Goal: Information Seeking & Learning: Get advice/opinions

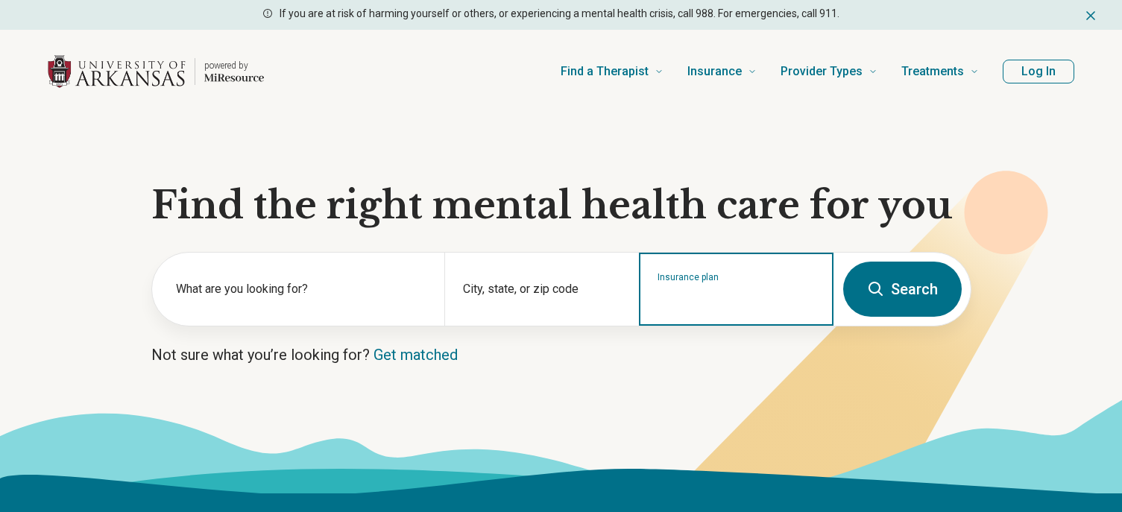
click at [727, 292] on input "Insurance plan" at bounding box center [737, 299] width 158 height 18
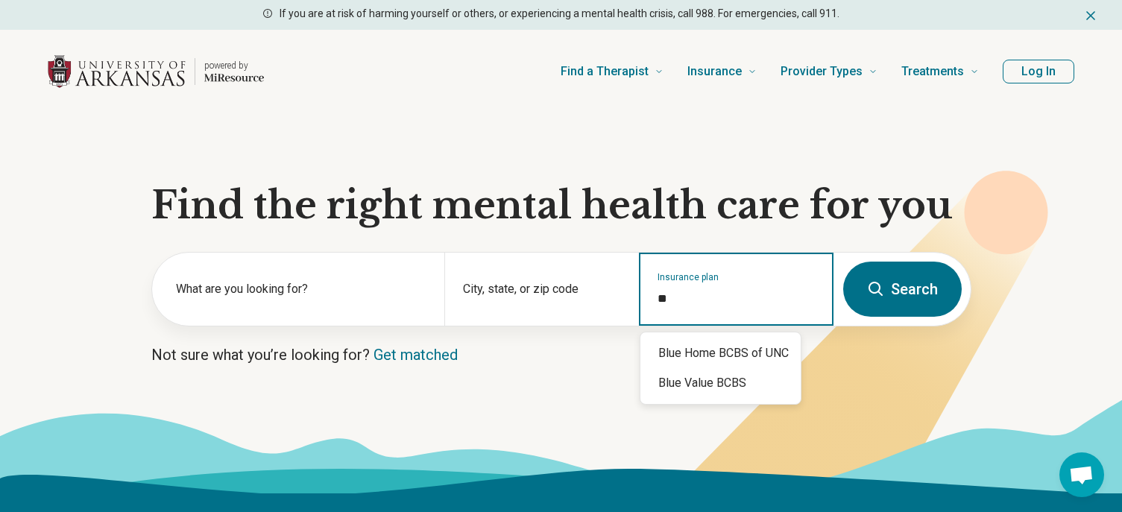
type input "*"
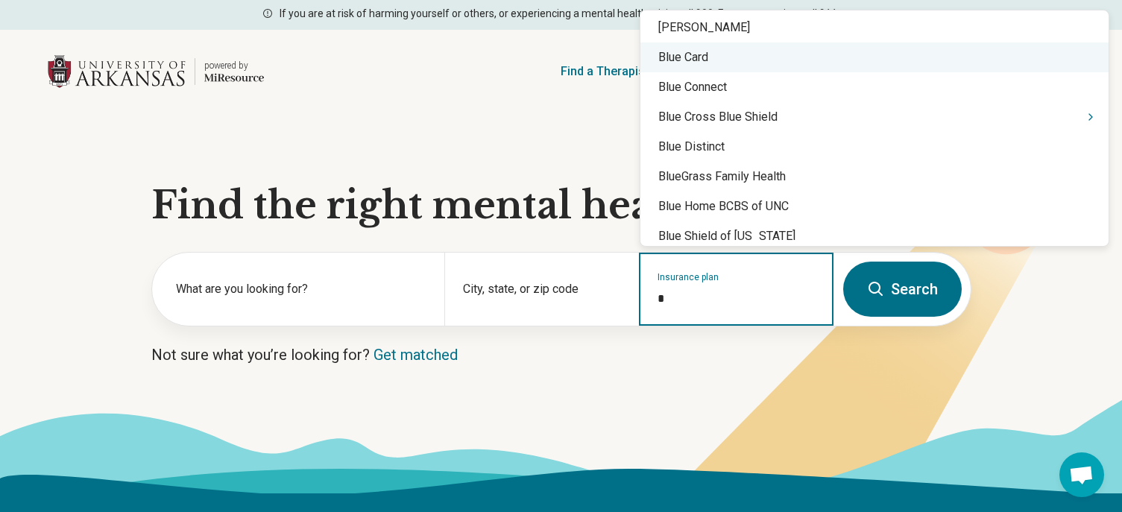
scroll to position [597, 0]
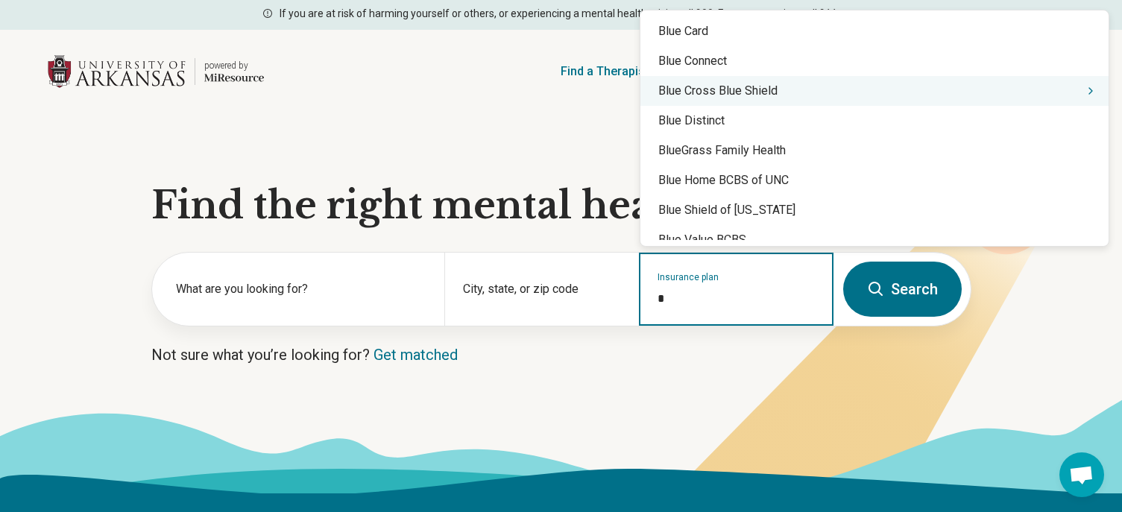
click at [714, 96] on div "Blue Cross Blue Shield" at bounding box center [875, 91] width 468 height 30
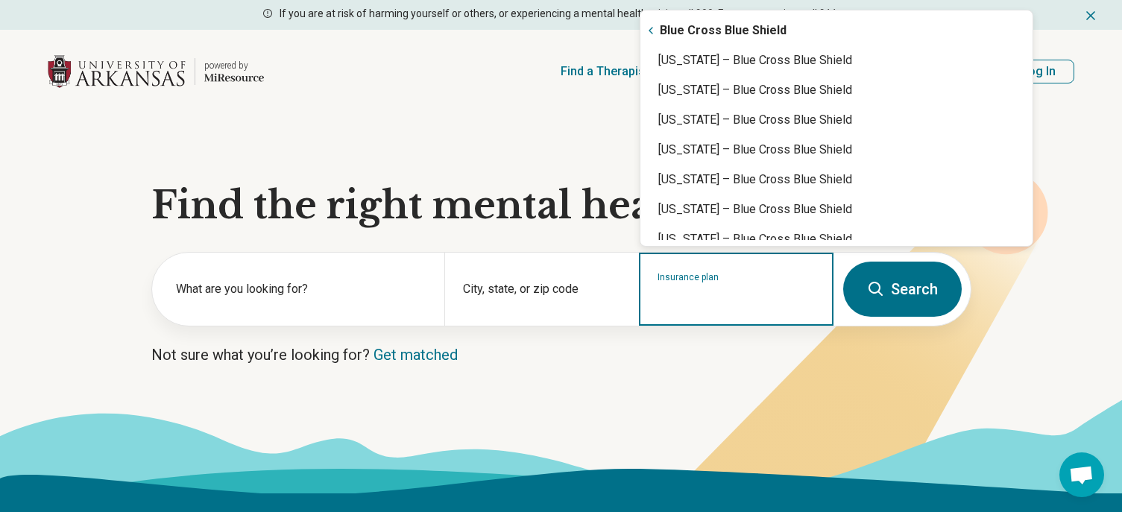
scroll to position [0, 0]
click at [703, 145] on div "Arkansas – Blue Cross Blue Shield" at bounding box center [837, 151] width 392 height 30
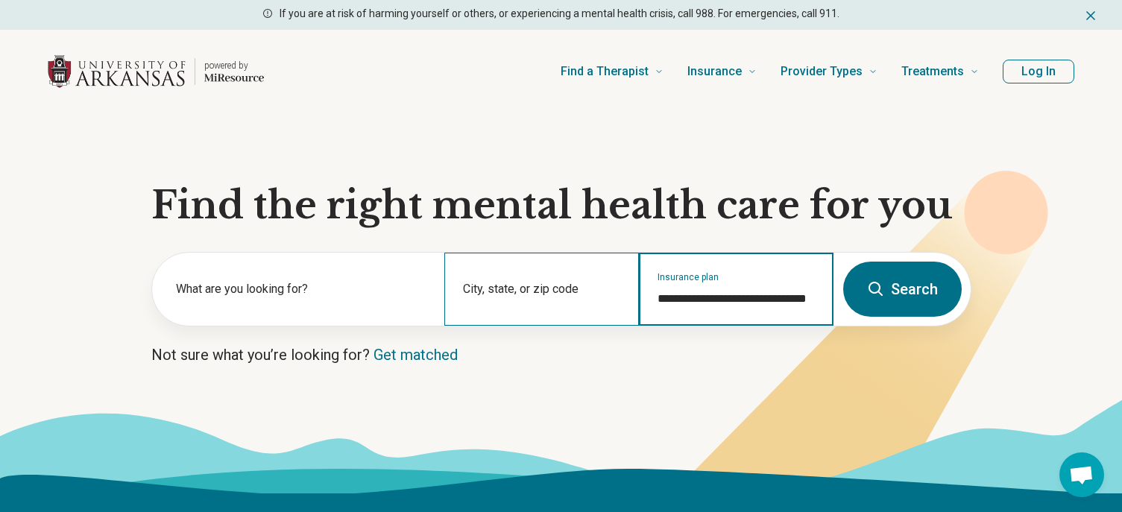
type input "**********"
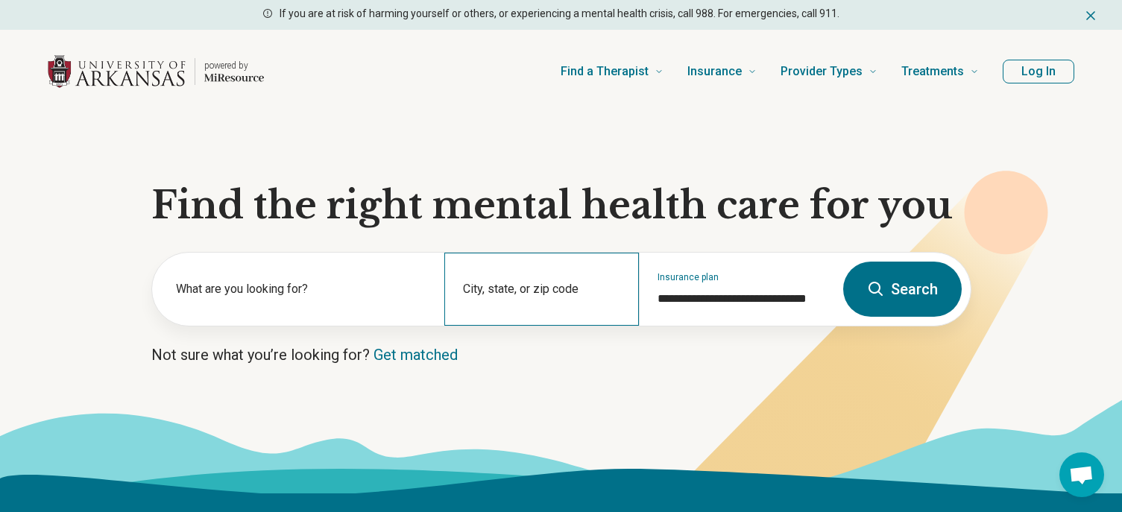
click at [520, 291] on div "City, state, or zip code" at bounding box center [541, 289] width 195 height 73
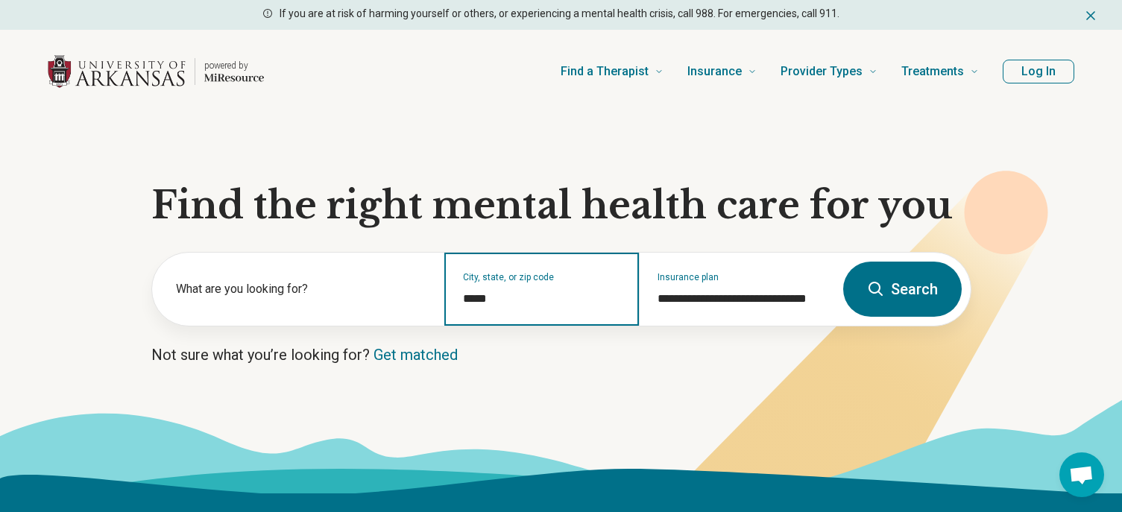
type input "*****"
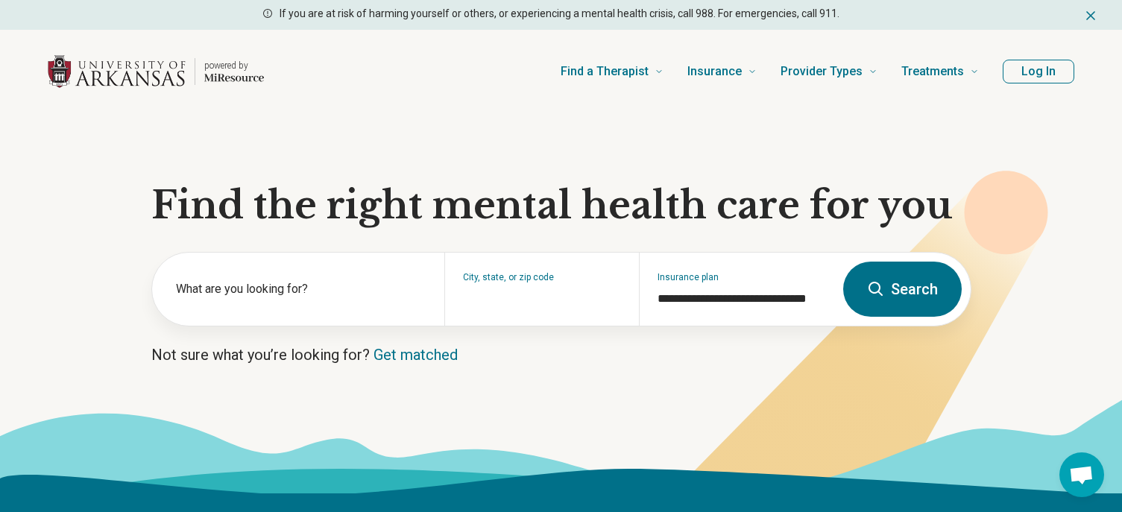
click at [908, 286] on button "Search" at bounding box center [902, 289] width 119 height 55
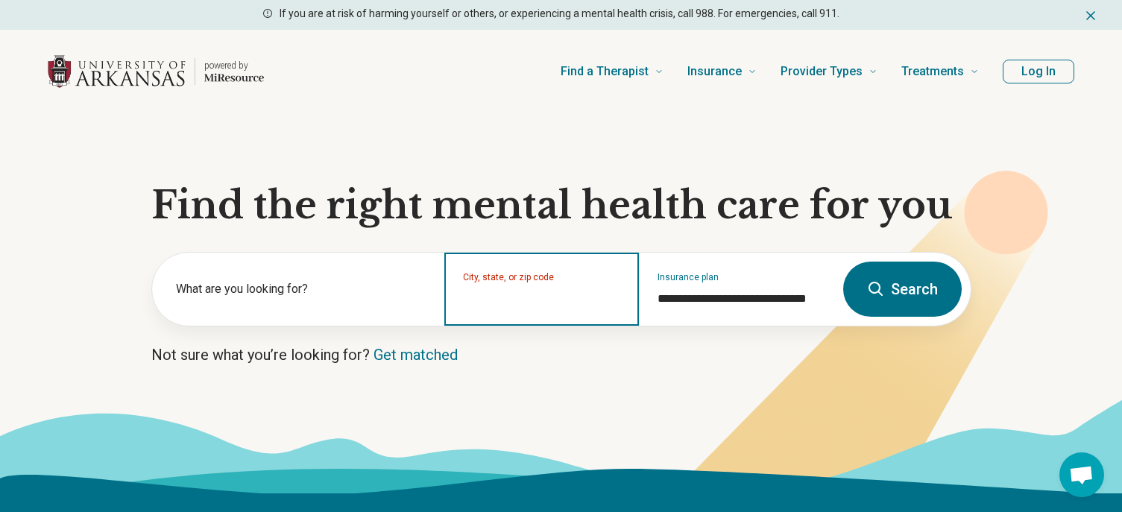
click at [585, 299] on input "City, state, or zip code" at bounding box center [542, 299] width 158 height 18
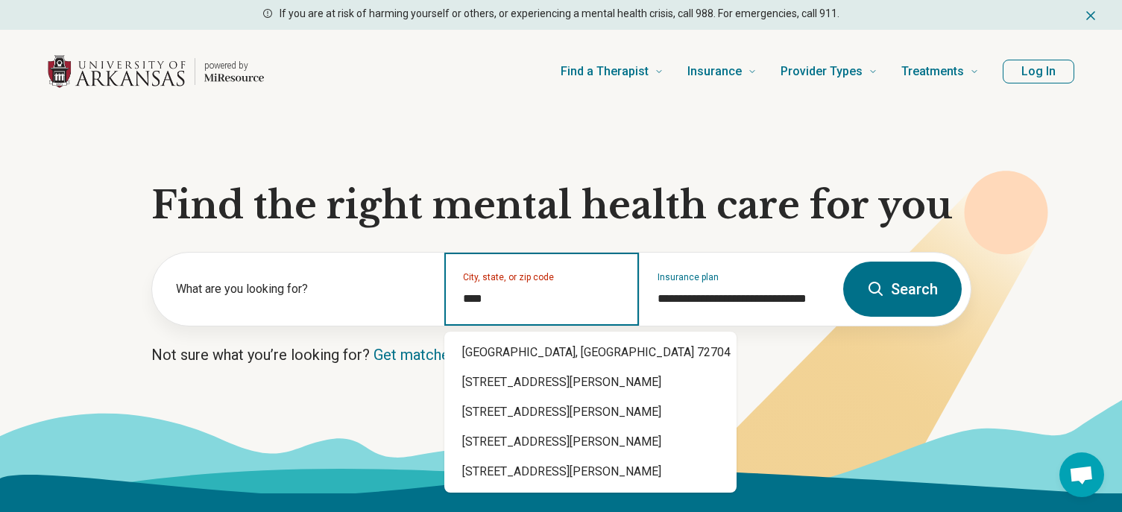
type input "*****"
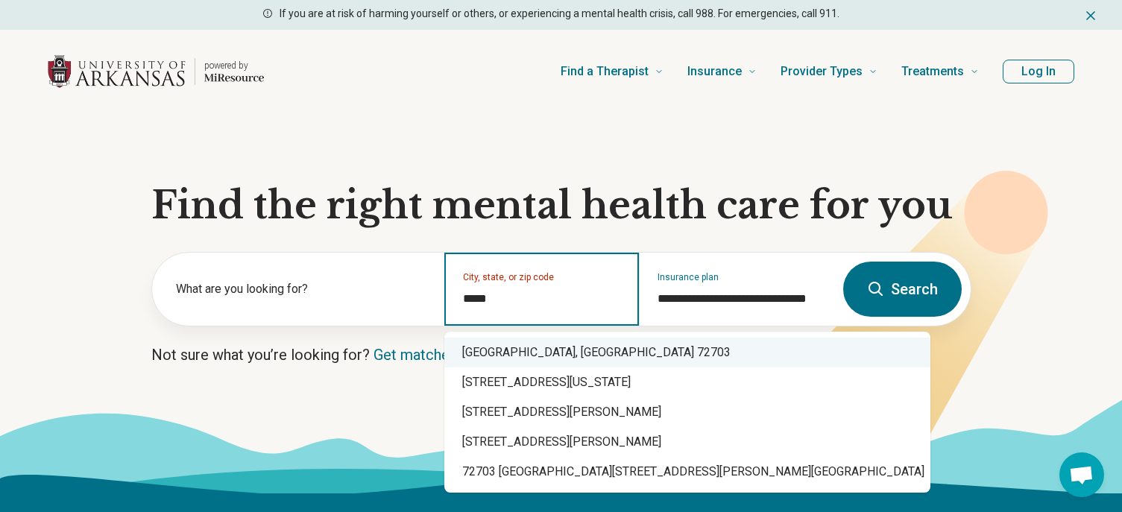
click at [539, 347] on div "Fayetteville, AR 72703" at bounding box center [687, 353] width 486 height 30
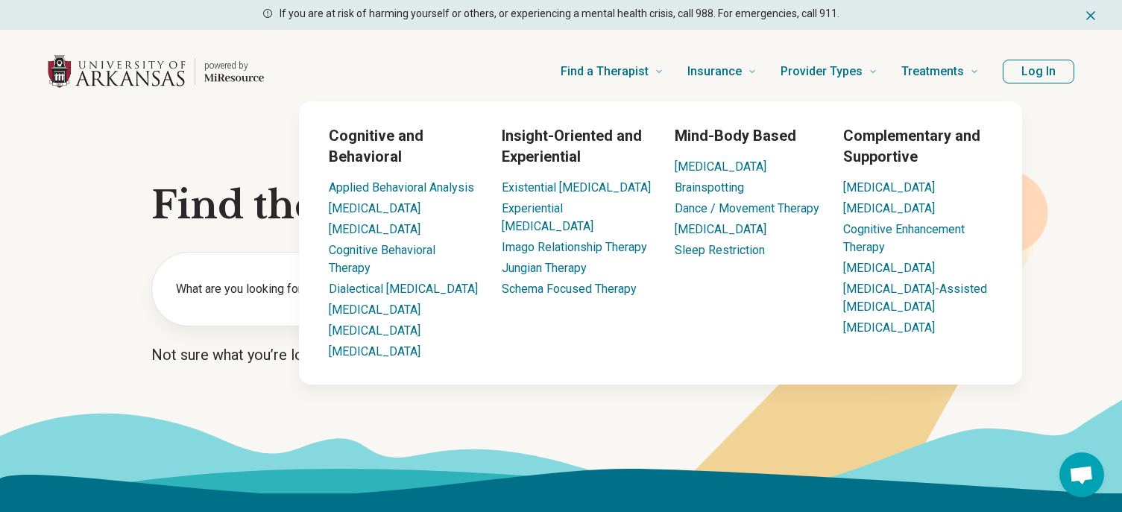
type input "**********"
click at [1033, 69] on button "Log In" at bounding box center [1039, 72] width 72 height 24
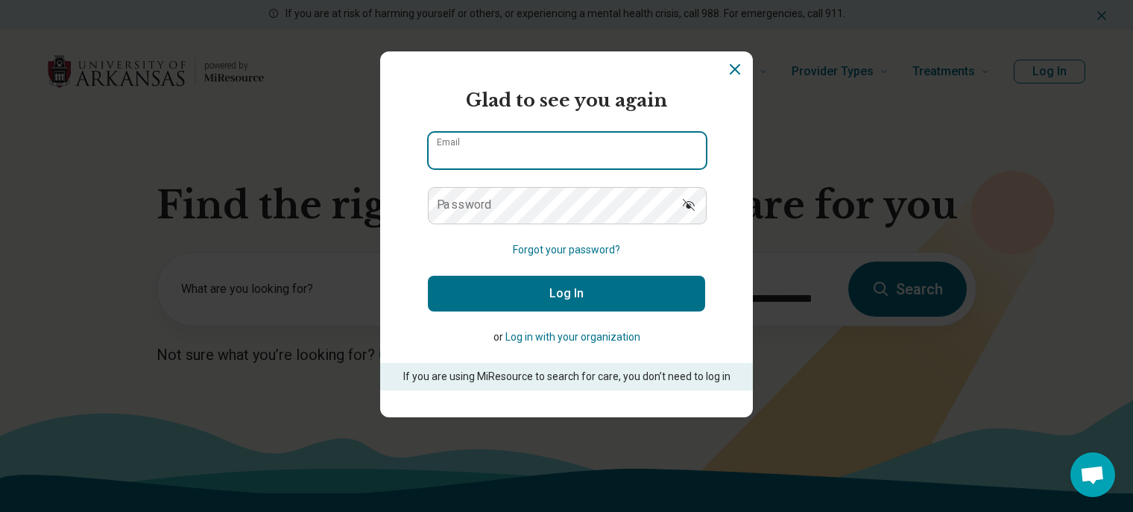
click at [468, 149] on input "Email" at bounding box center [567, 151] width 277 height 36
type input "**********"
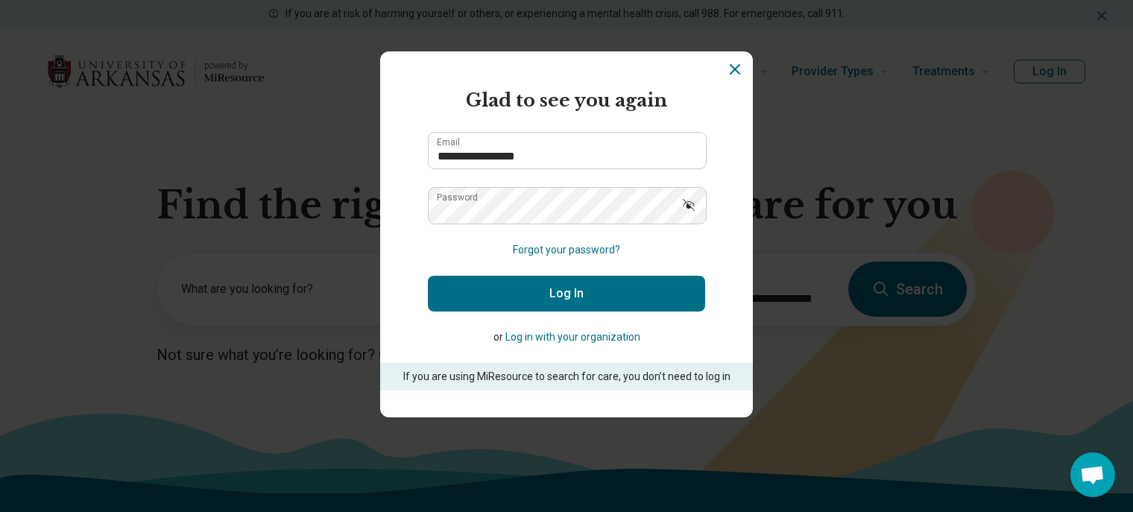
click at [506, 286] on button "Log In" at bounding box center [566, 294] width 277 height 36
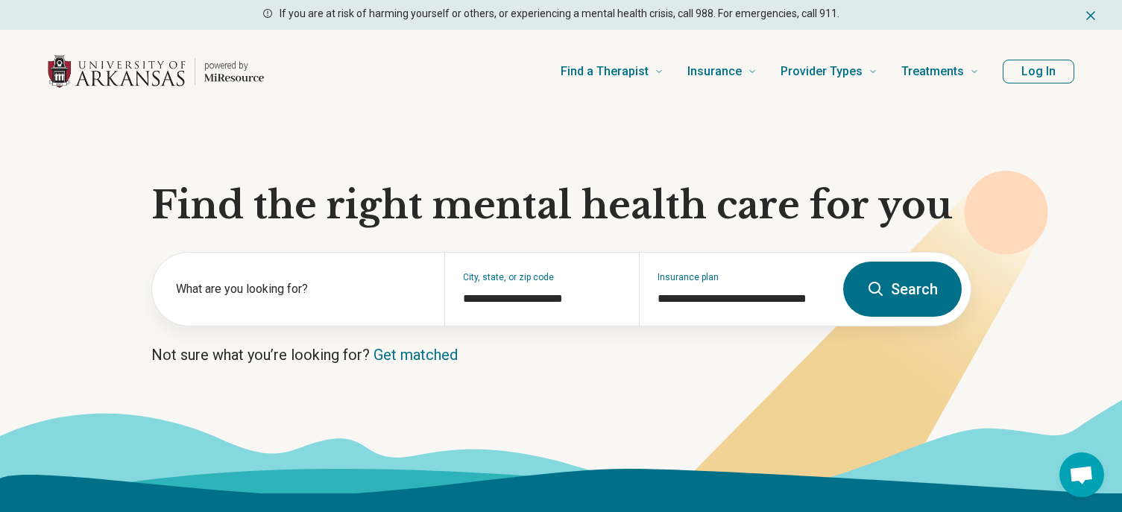
click at [941, 284] on button "Search" at bounding box center [902, 289] width 119 height 55
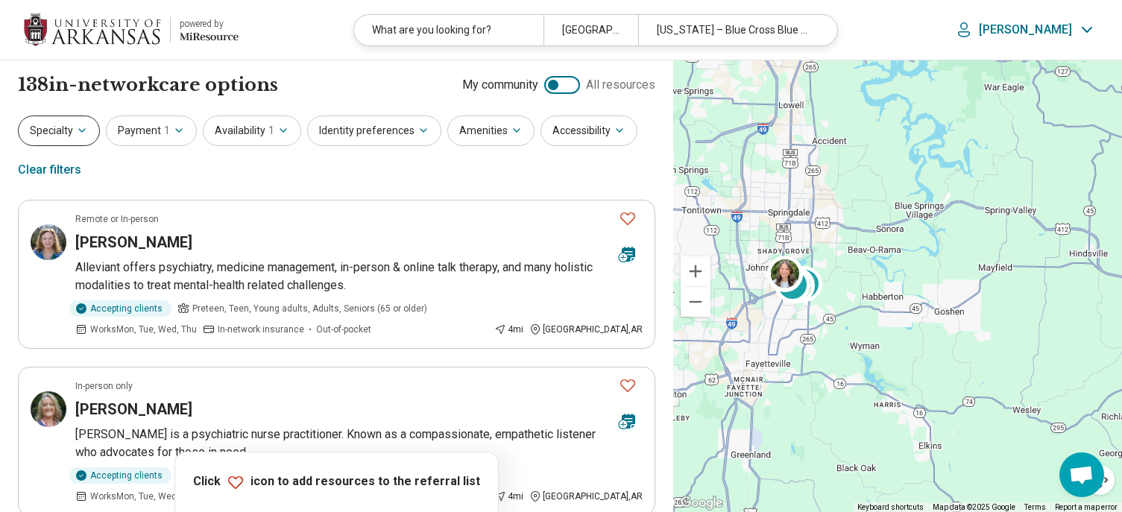
click at [53, 132] on button "Specialty" at bounding box center [59, 131] width 82 height 31
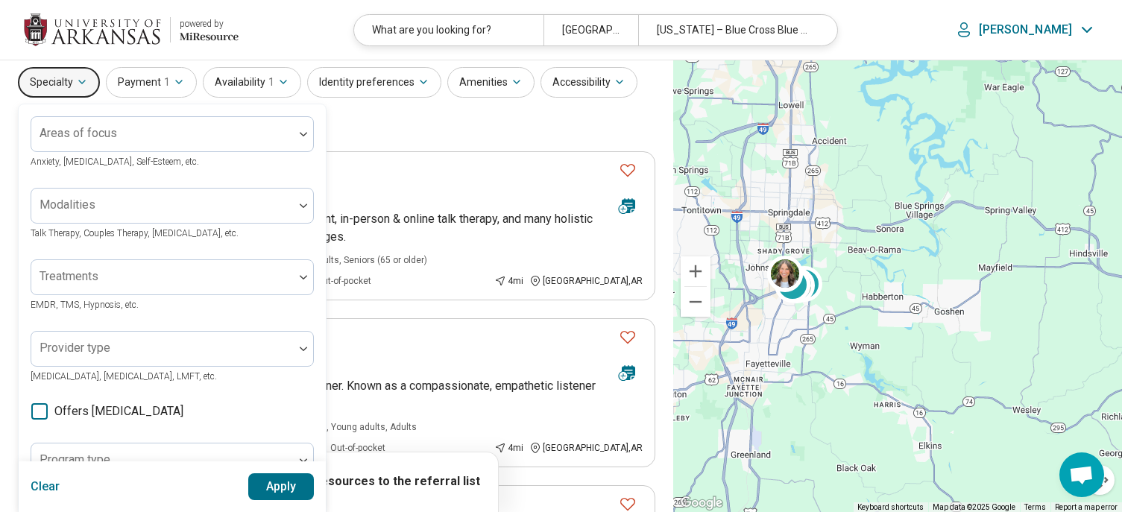
scroll to position [75, 0]
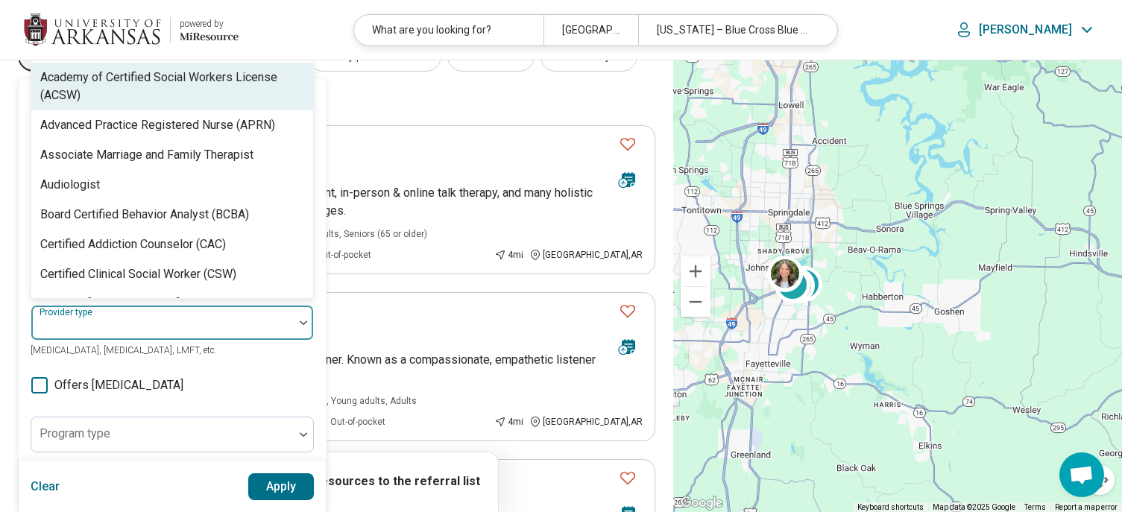
click at [138, 326] on div at bounding box center [162, 328] width 251 height 21
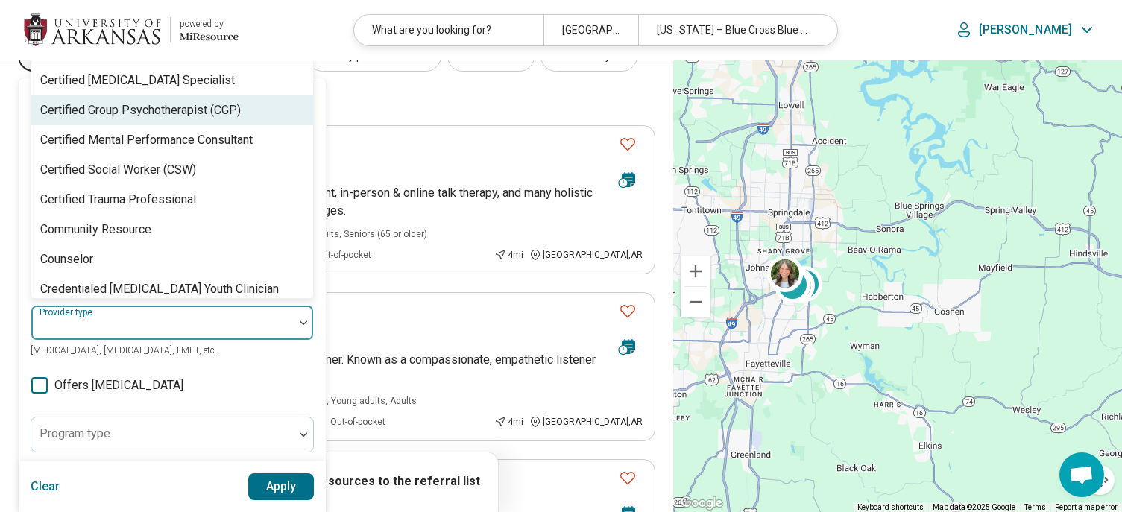
scroll to position [298, 0]
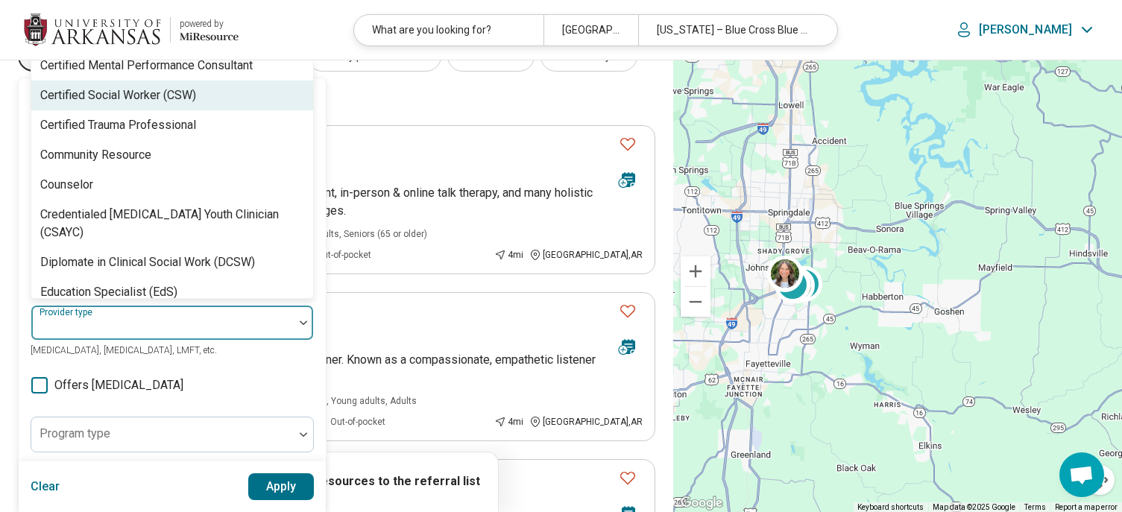
click at [139, 96] on div "Certified Social Worker (CSW)" at bounding box center [118, 95] width 156 height 18
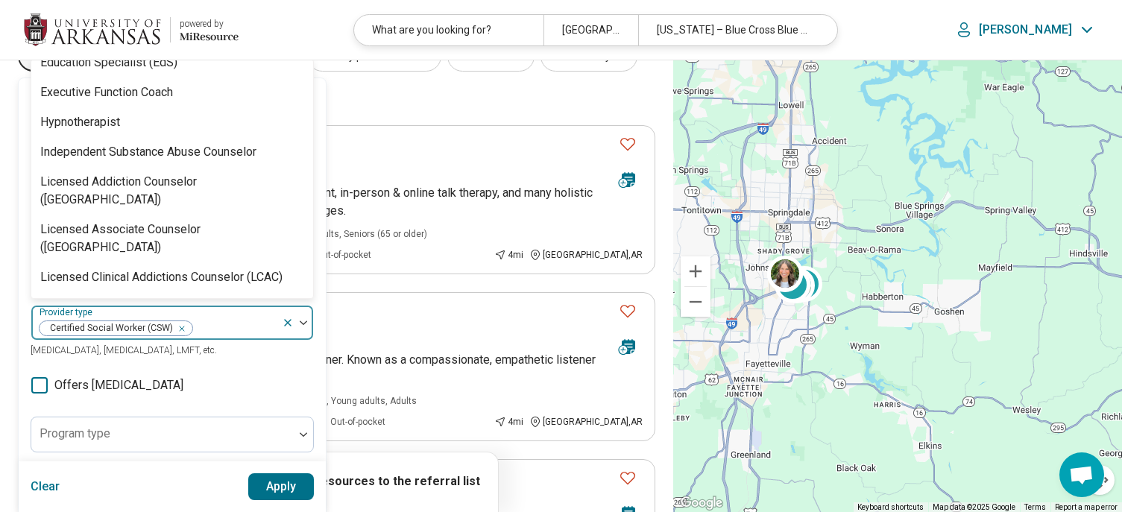
scroll to position [522, 0]
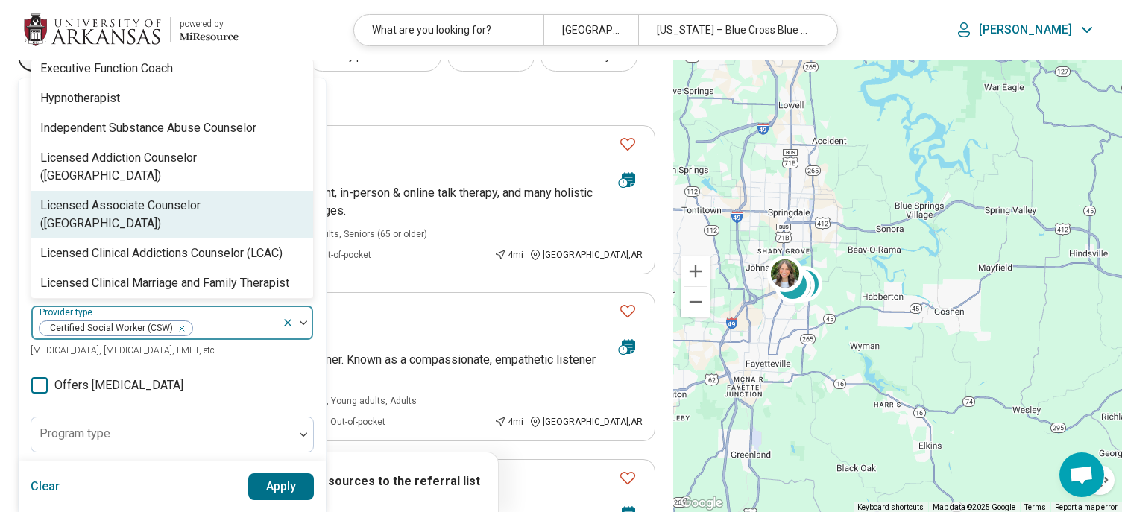
click at [153, 197] on div "Licensed Associate Counselor (LAC)" at bounding box center [172, 215] width 264 height 36
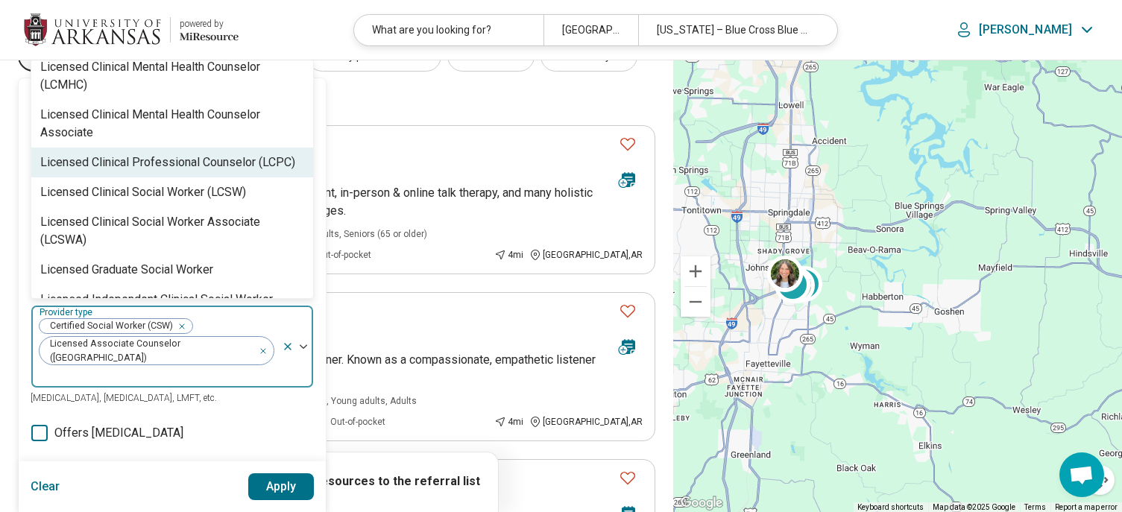
scroll to position [746, 0]
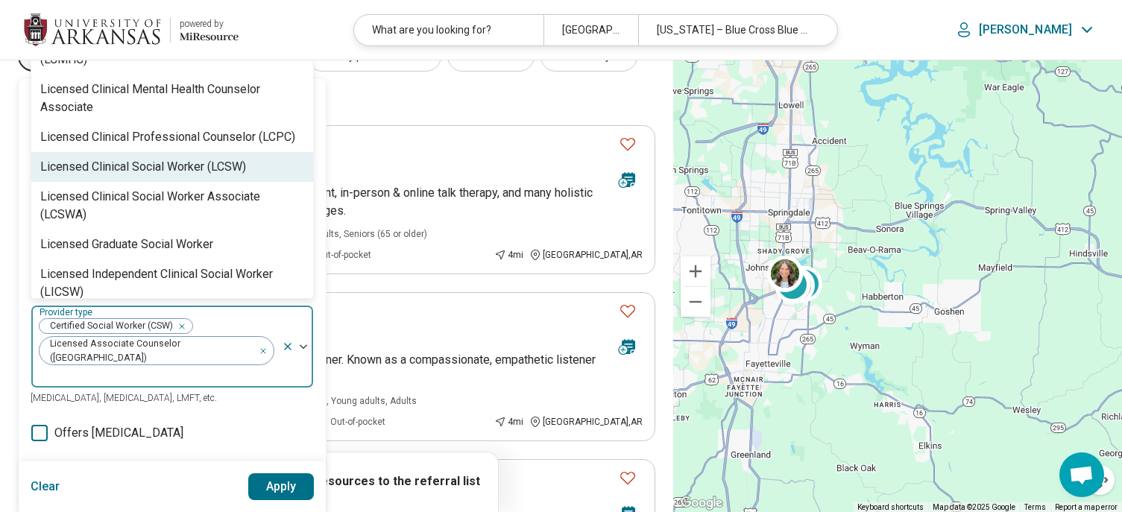
click at [162, 158] on div "Licensed Clinical Social Worker (LCSW)" at bounding box center [143, 167] width 206 height 18
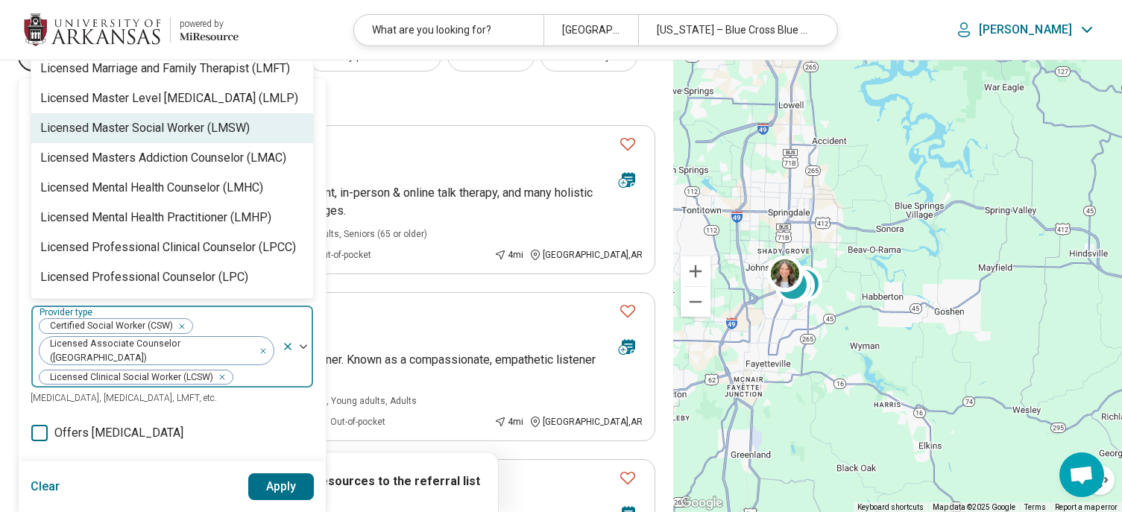
scroll to position [1044, 0]
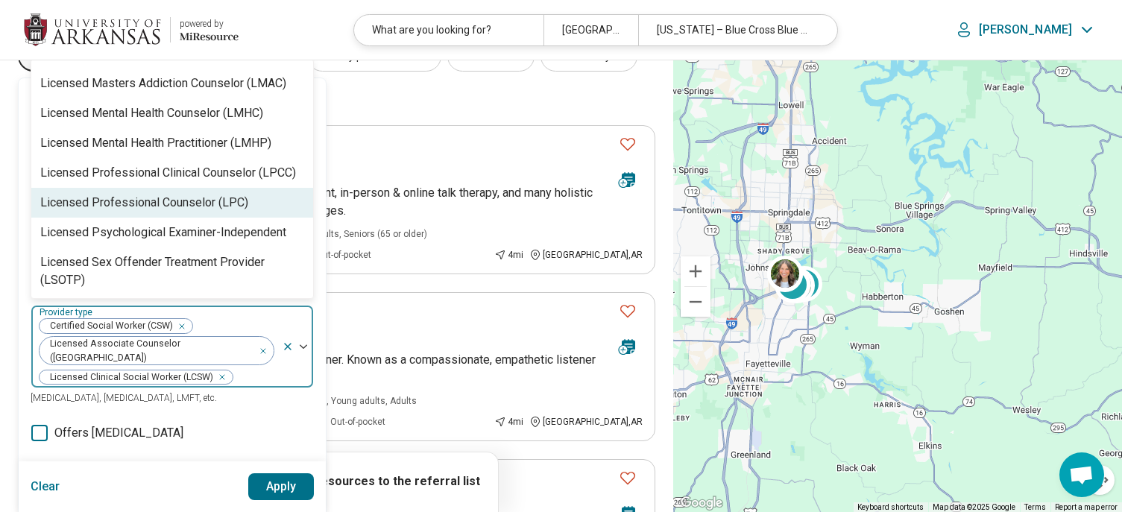
click at [166, 194] on div "Licensed Professional Counselor (LPC)" at bounding box center [144, 203] width 208 height 18
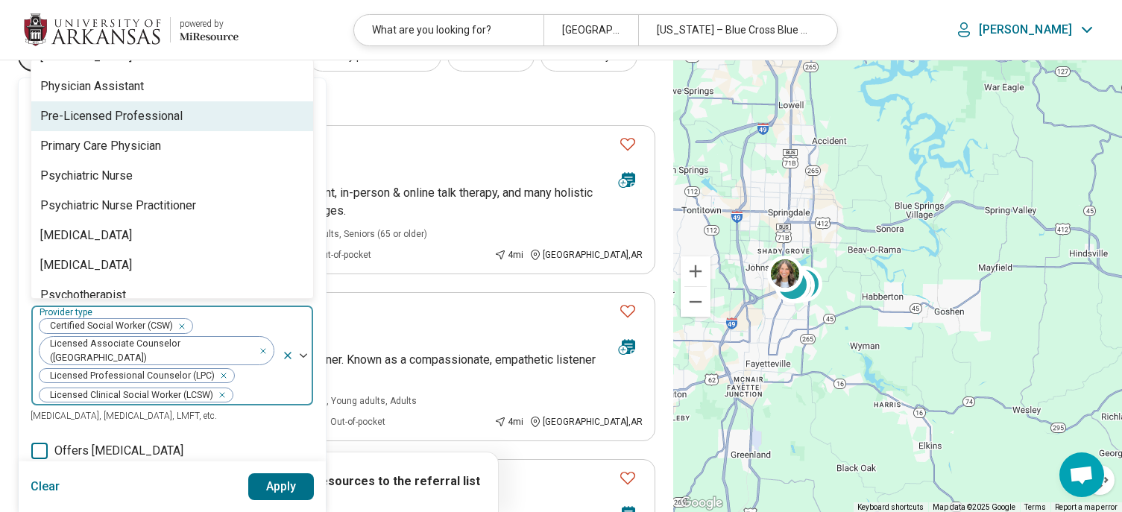
scroll to position [1790, 0]
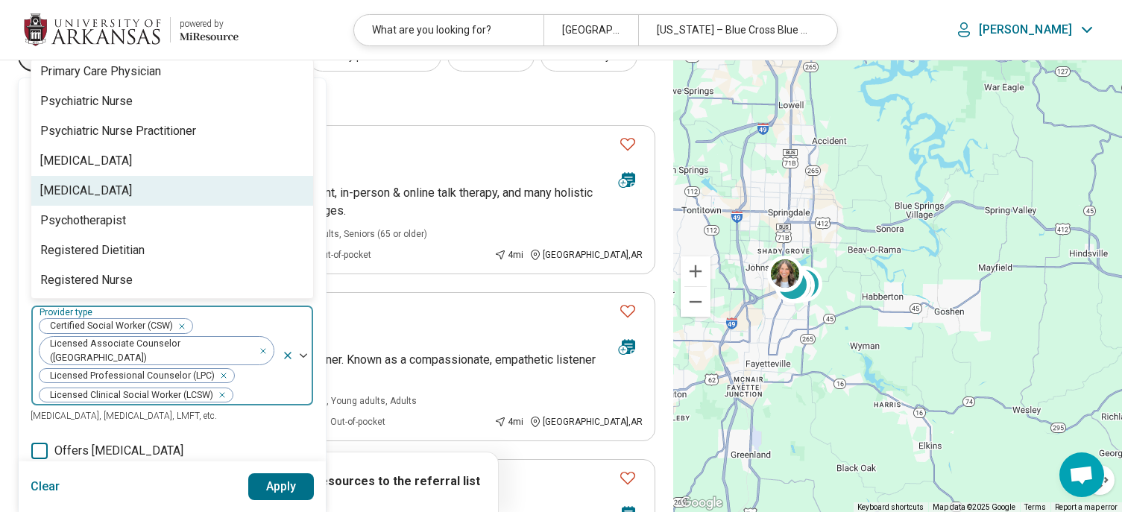
click at [124, 176] on div "Psychologist" at bounding box center [172, 191] width 282 height 30
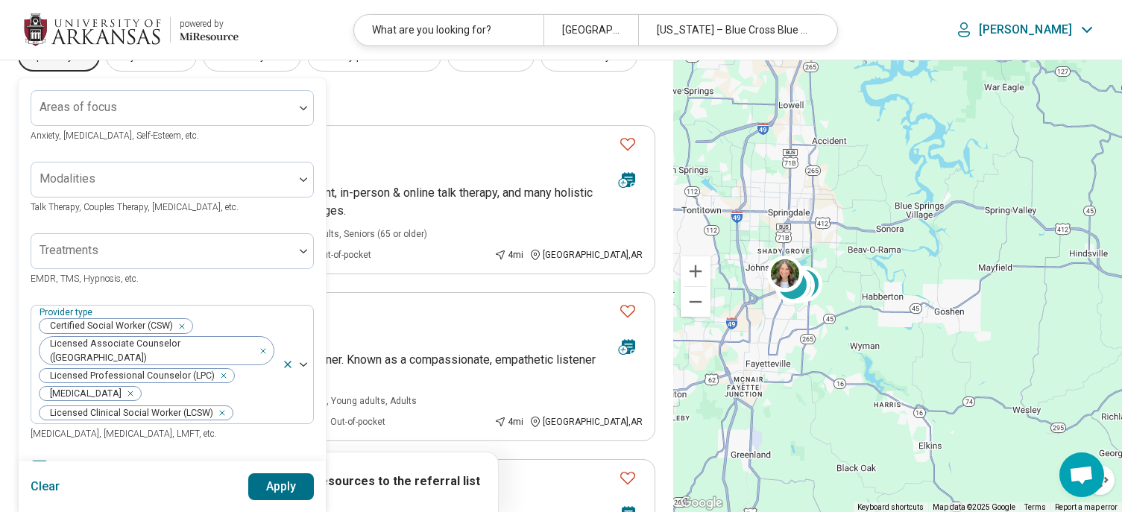
click at [294, 482] on button "Apply" at bounding box center [281, 486] width 66 height 27
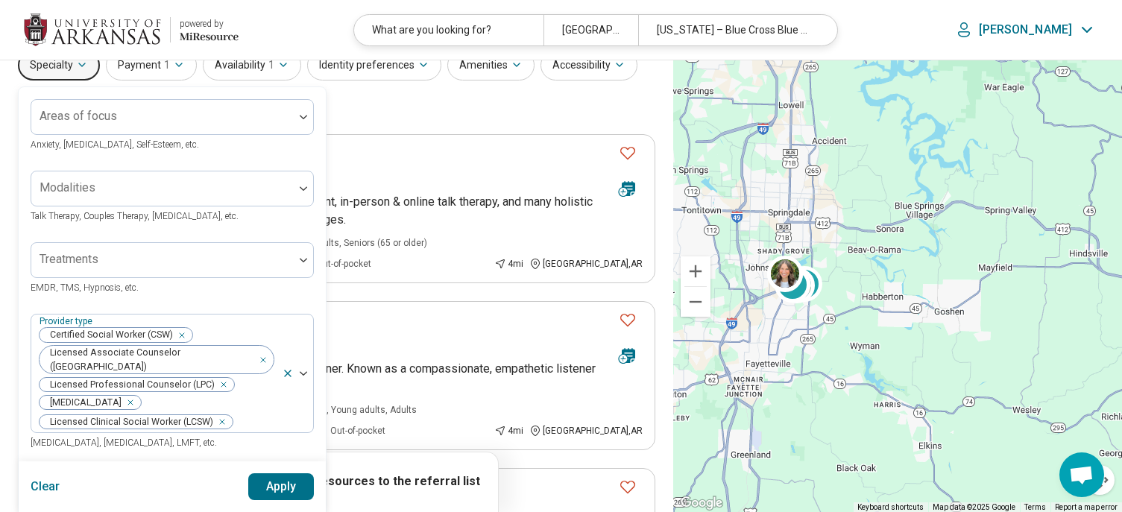
scroll to position [7, 0]
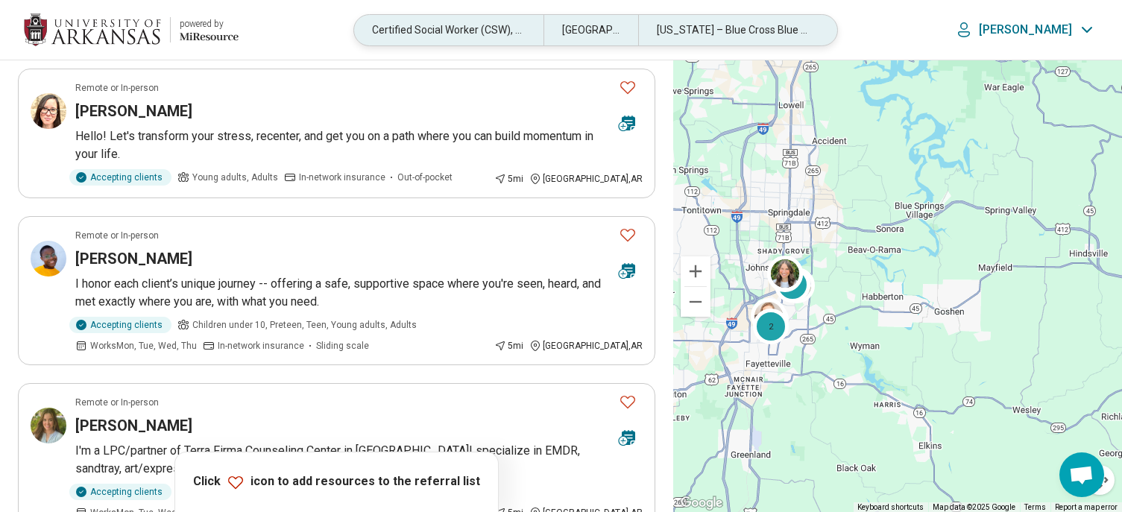
click at [608, 23] on div "Fayetteville, AR 72703" at bounding box center [591, 30] width 95 height 31
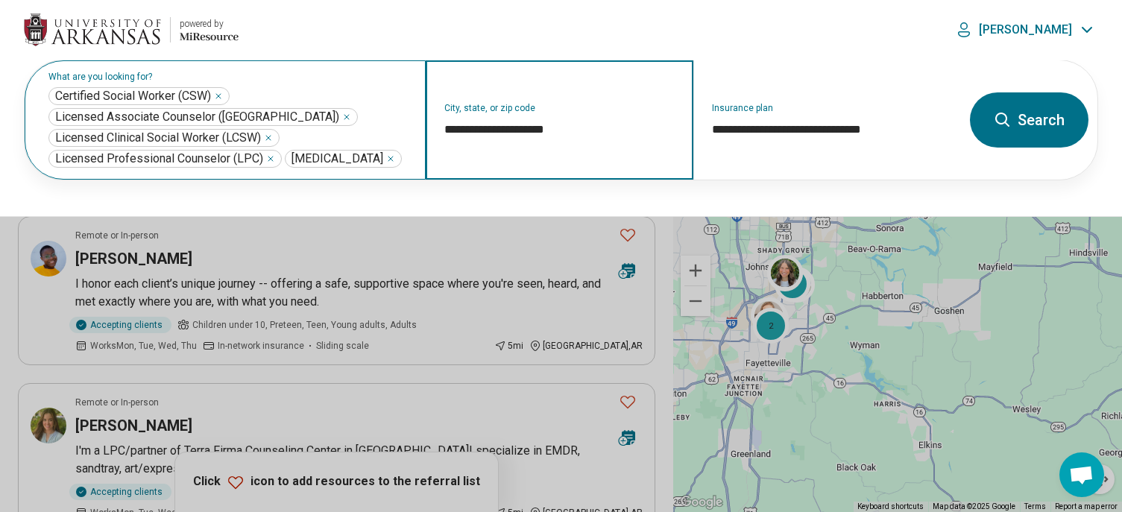
drag, startPoint x: 571, startPoint y: 133, endPoint x: 407, endPoint y: 137, distance: 164.1
click at [408, 137] on div "**********" at bounding box center [493, 119] width 937 height 119
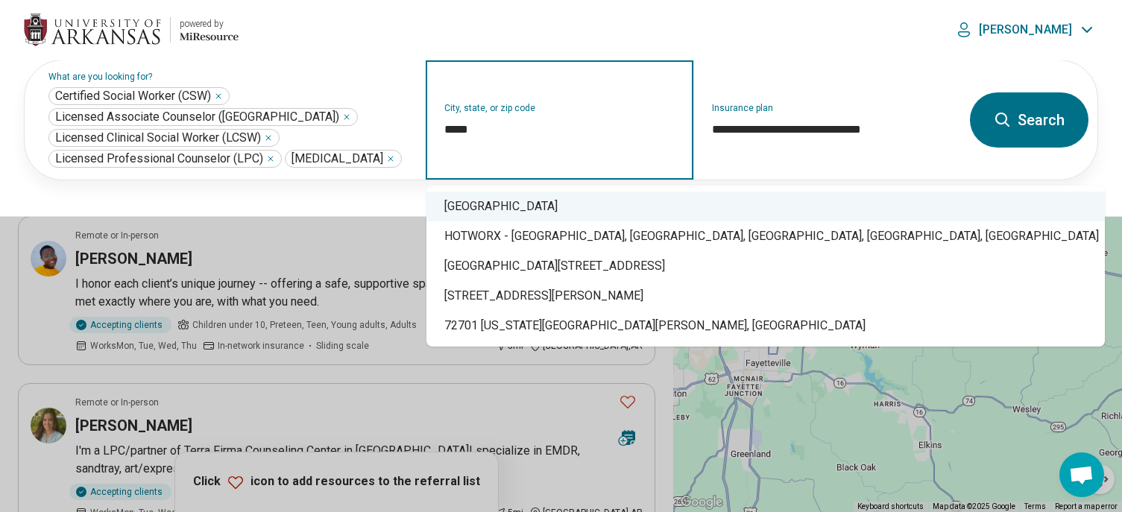
click at [485, 216] on div "Fayetteville, AR 72701" at bounding box center [766, 207] width 679 height 30
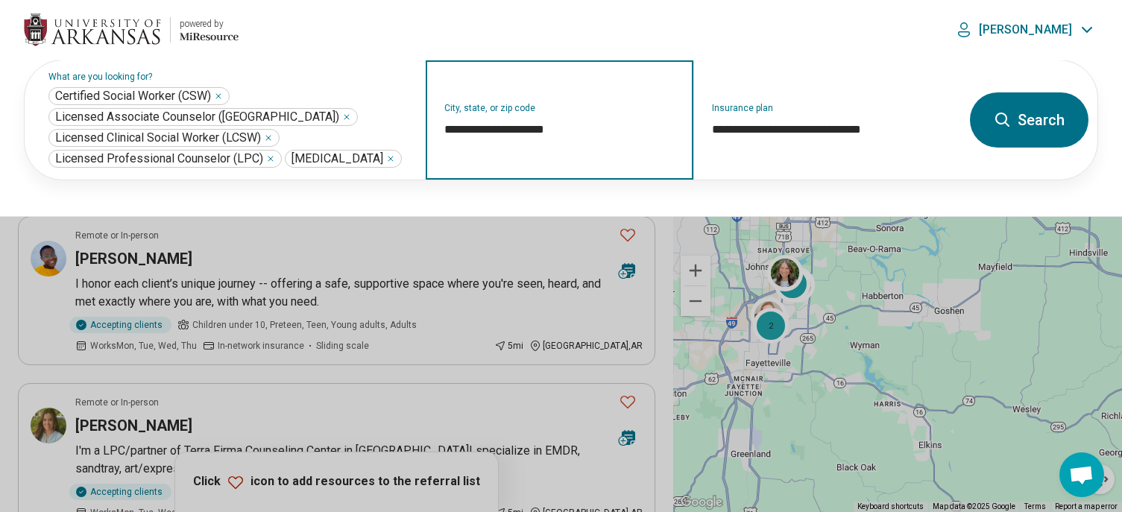
type input "**********"
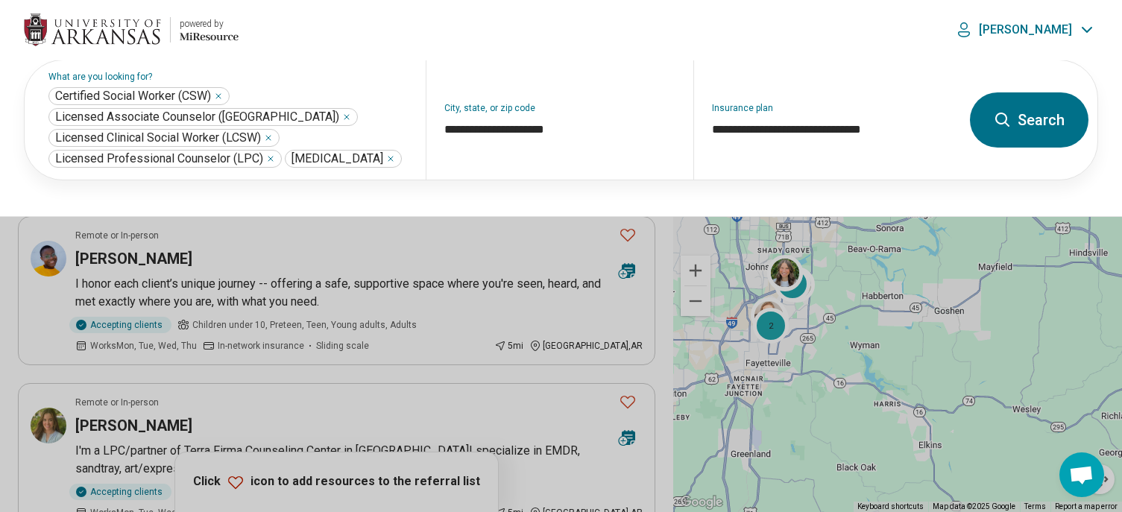
click at [998, 111] on icon at bounding box center [1003, 120] width 18 height 18
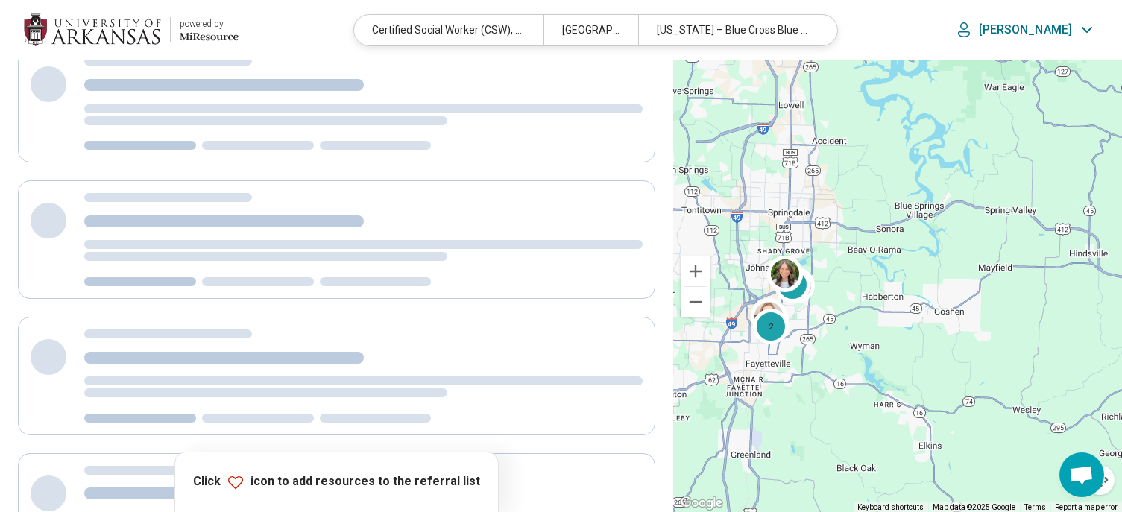
scroll to position [126, 0]
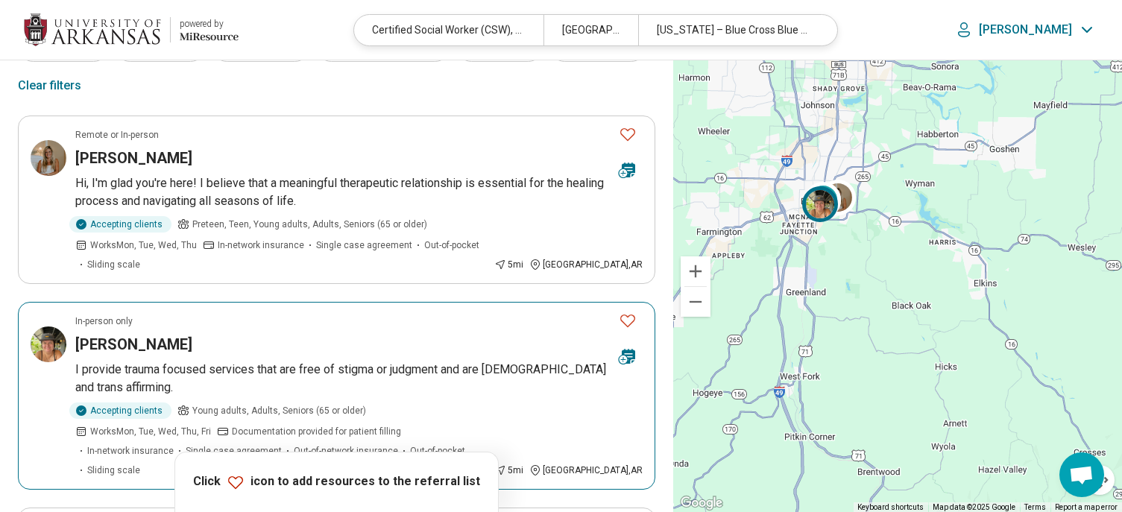
scroll to position [75, 0]
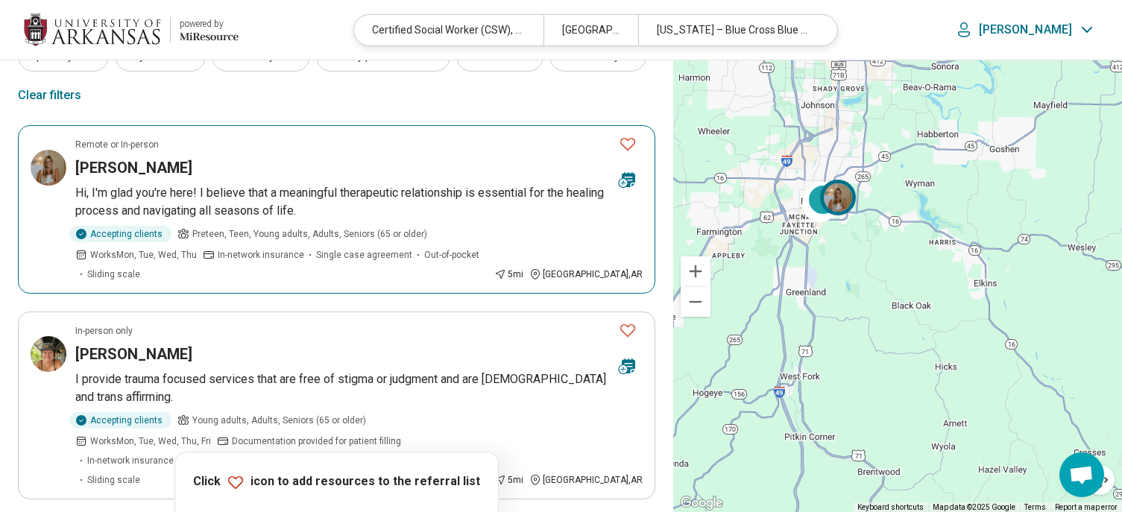
click at [292, 169] on div "Annsley Davis" at bounding box center [341, 167] width 532 height 21
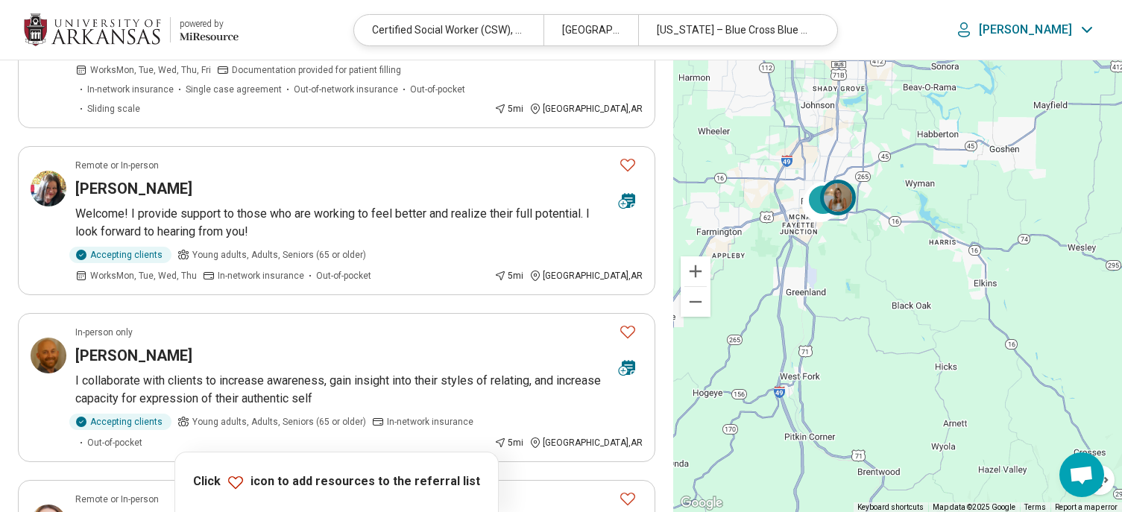
scroll to position [447, 0]
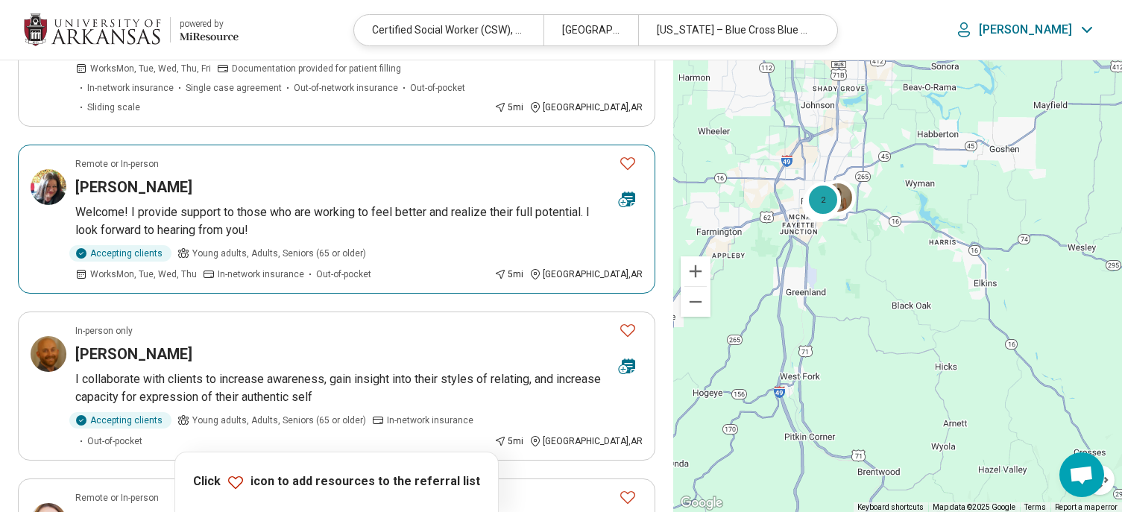
click at [292, 177] on div "Suson Wheeler" at bounding box center [341, 187] width 532 height 21
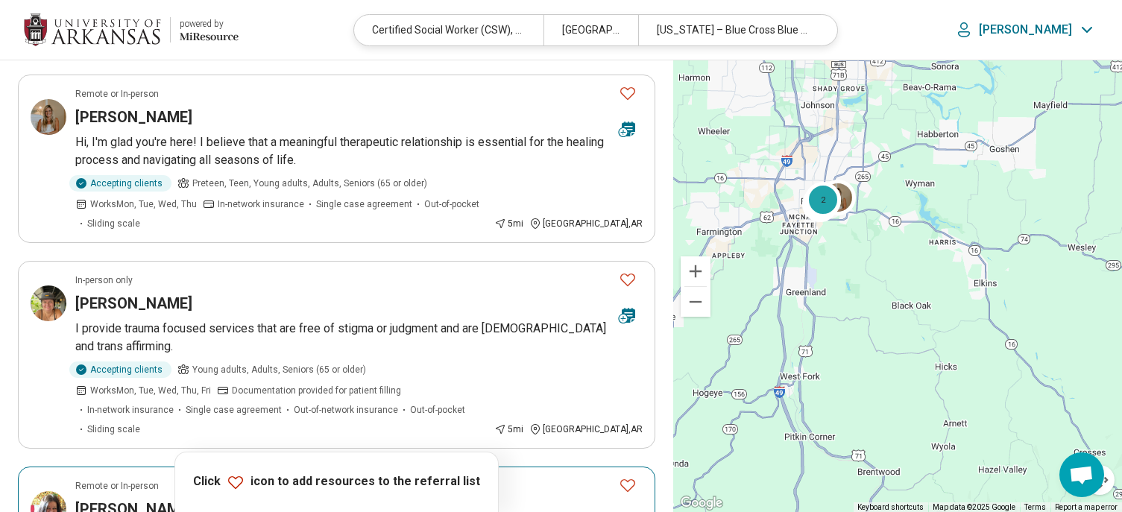
scroll to position [0, 0]
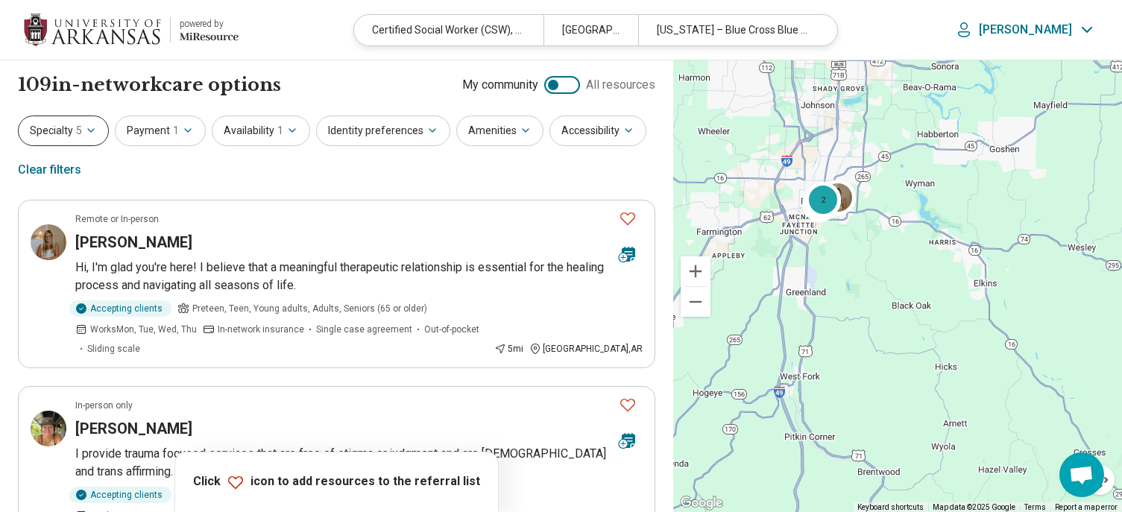
click at [84, 124] on button "Specialty 5" at bounding box center [63, 131] width 91 height 31
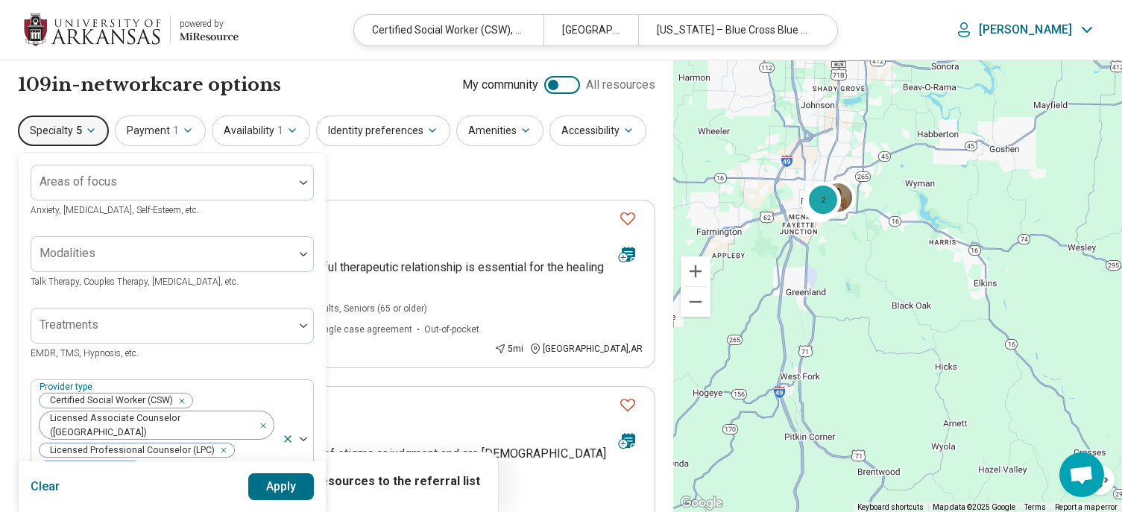
click at [52, 487] on button "Clear" at bounding box center [46, 486] width 30 height 27
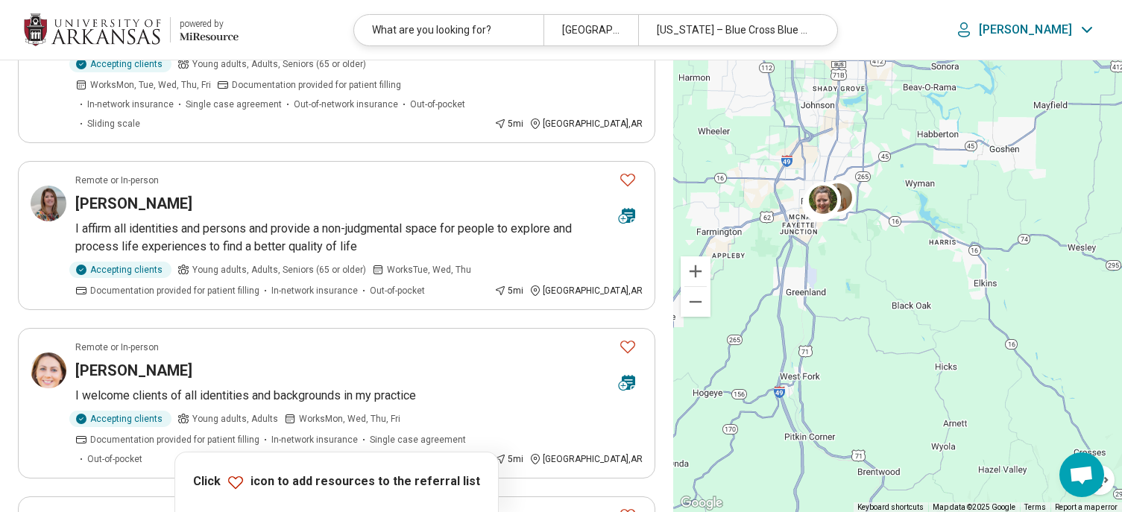
scroll to position [447, 0]
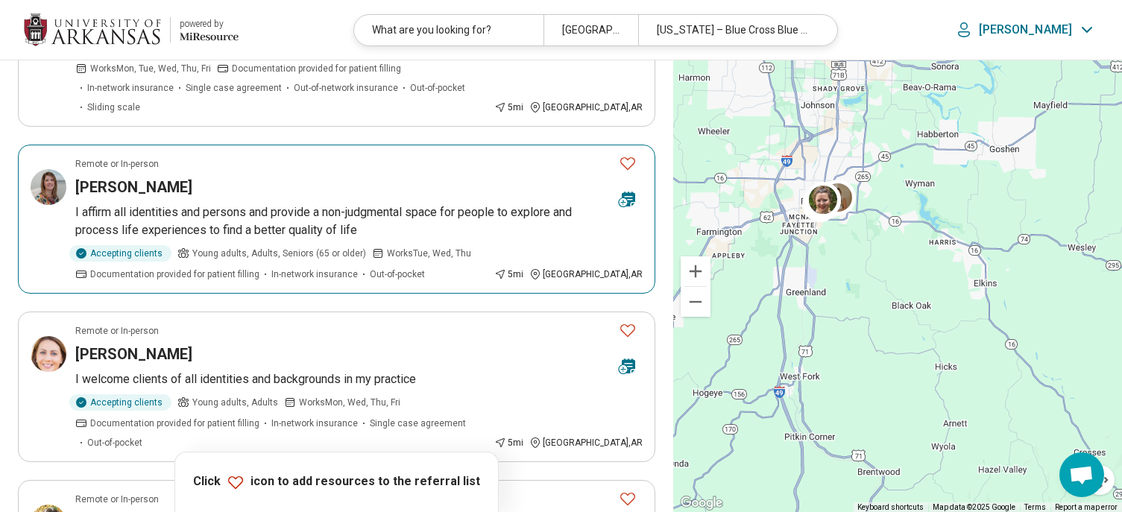
click at [317, 177] on div "MINDY WILKERSON" at bounding box center [341, 187] width 532 height 21
click at [630, 154] on icon "Favorite" at bounding box center [628, 163] width 18 height 18
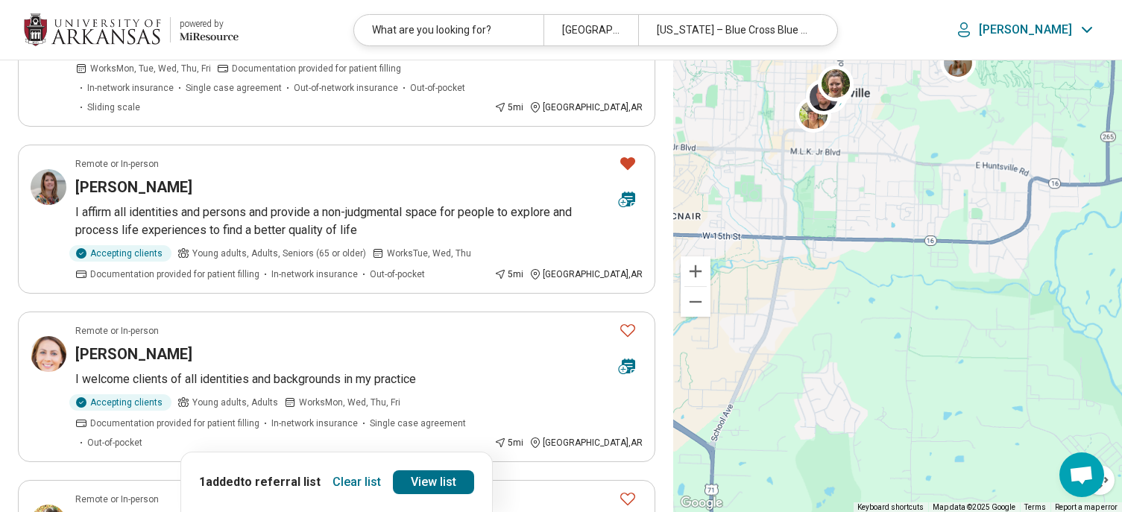
scroll to position [208, 0]
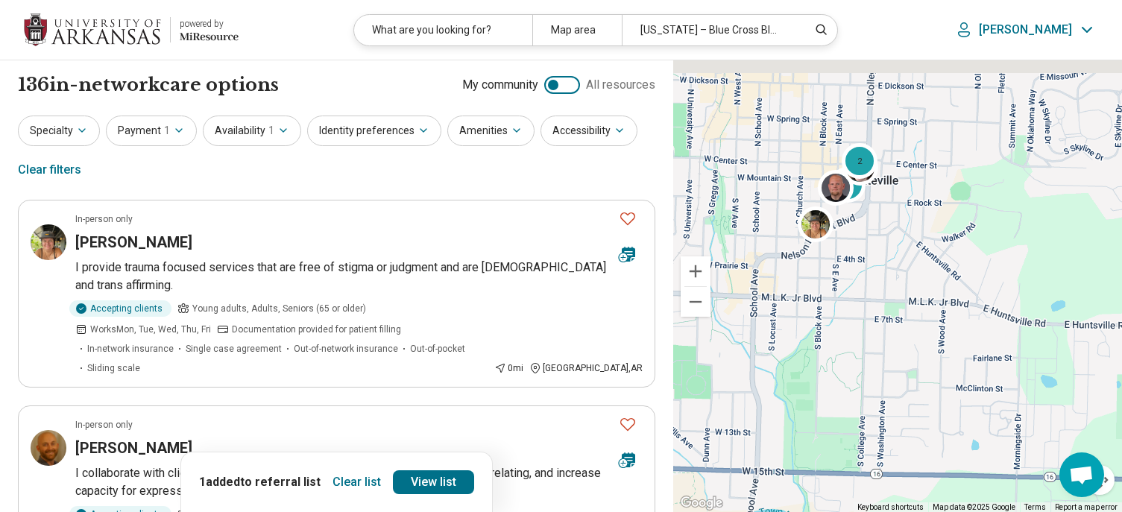
drag, startPoint x: 868, startPoint y: 145, endPoint x: 926, endPoint y: 330, distance: 193.9
click at [926, 330] on div "5 2" at bounding box center [897, 286] width 449 height 453
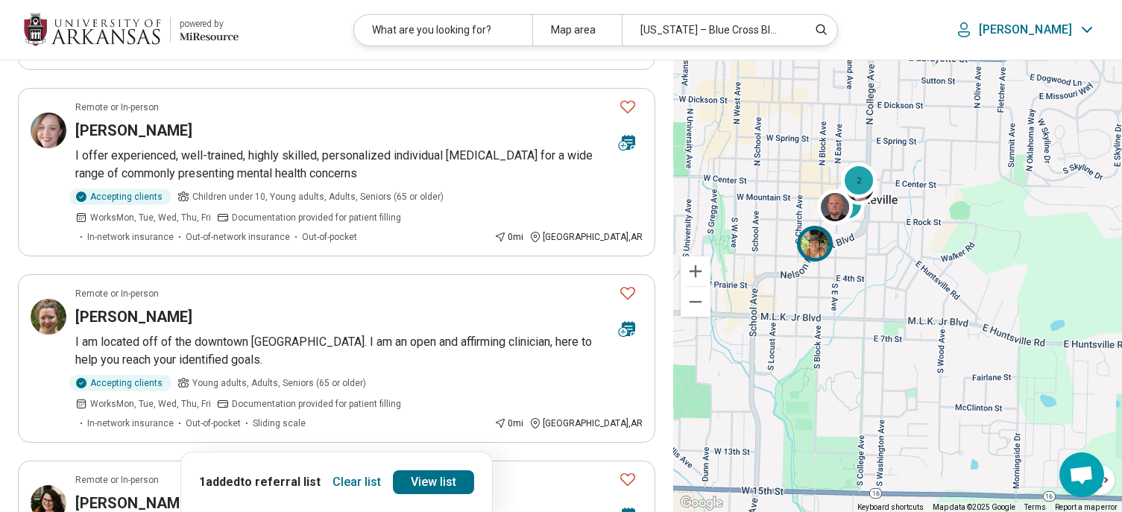
scroll to position [1342, 0]
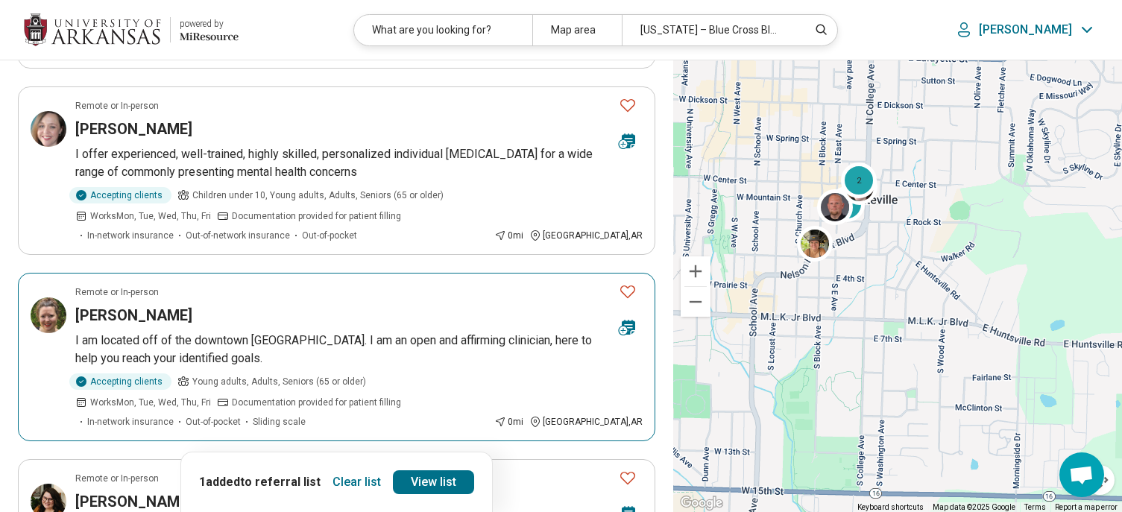
click at [635, 286] on icon "Favorite" at bounding box center [627, 292] width 15 height 13
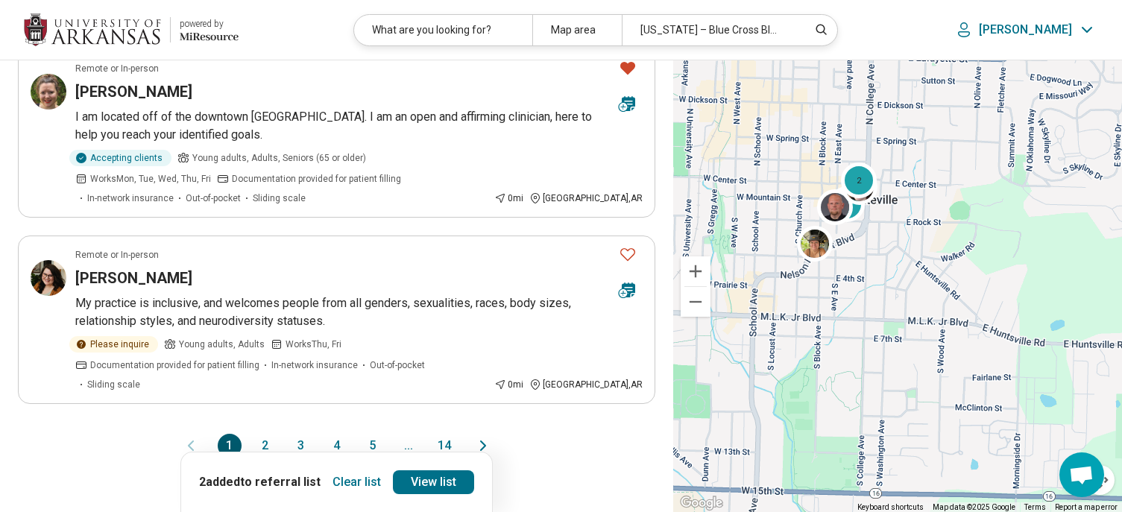
click at [262, 434] on button "2" at bounding box center [266, 446] width 24 height 24
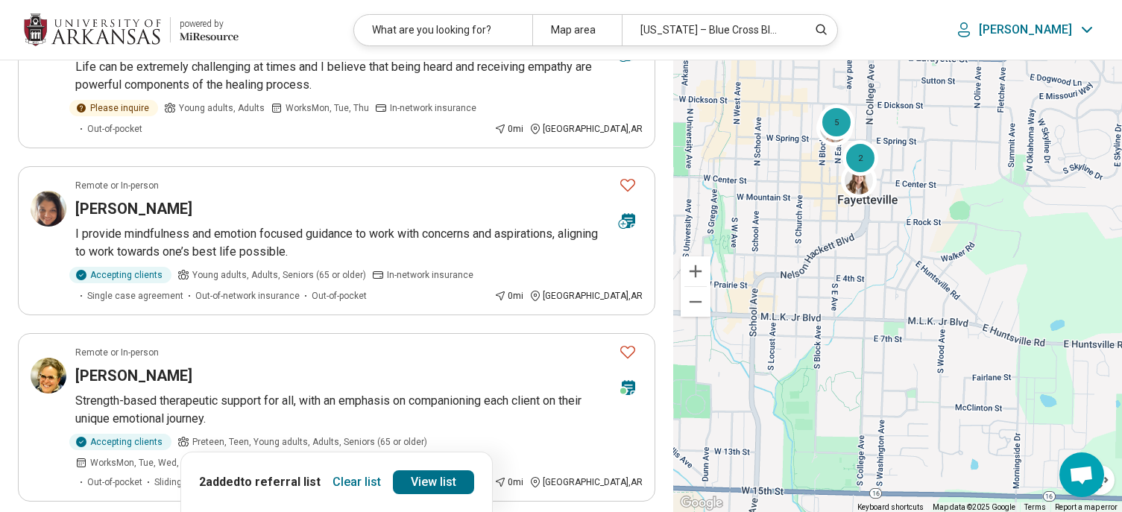
scroll to position [224, 0]
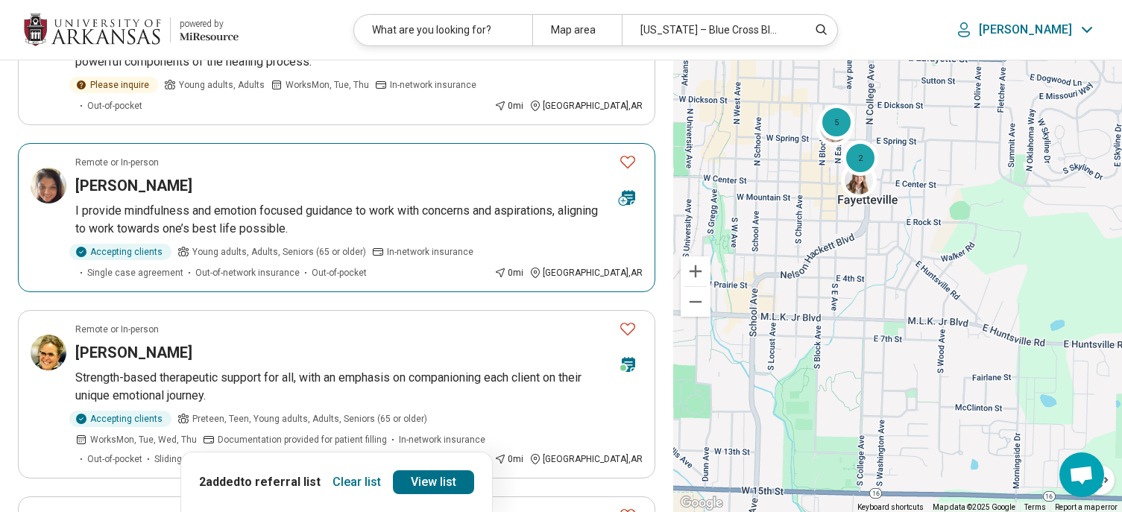
click at [629, 163] on icon "Favorite" at bounding box center [628, 162] width 18 height 18
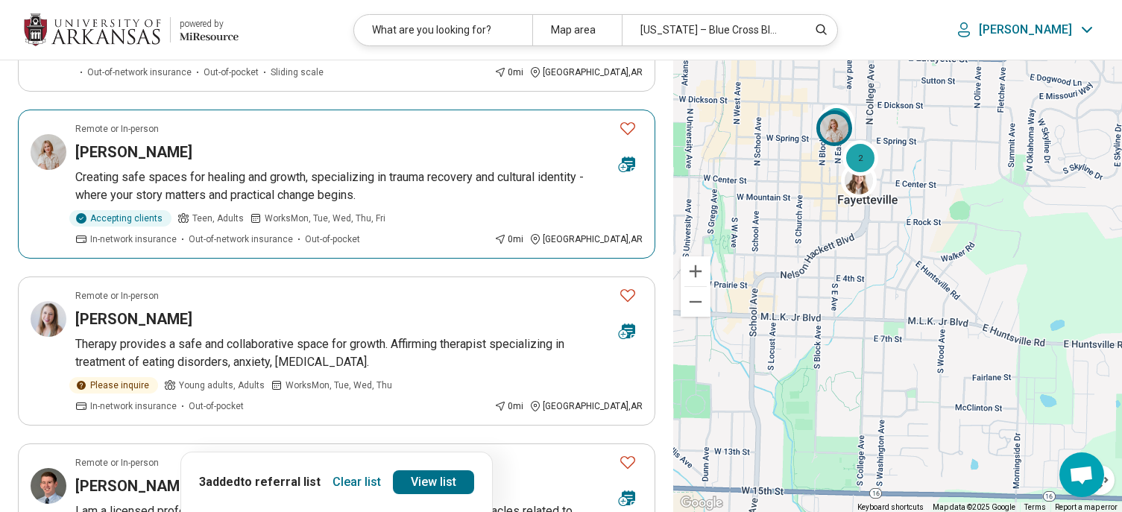
scroll to position [820, 0]
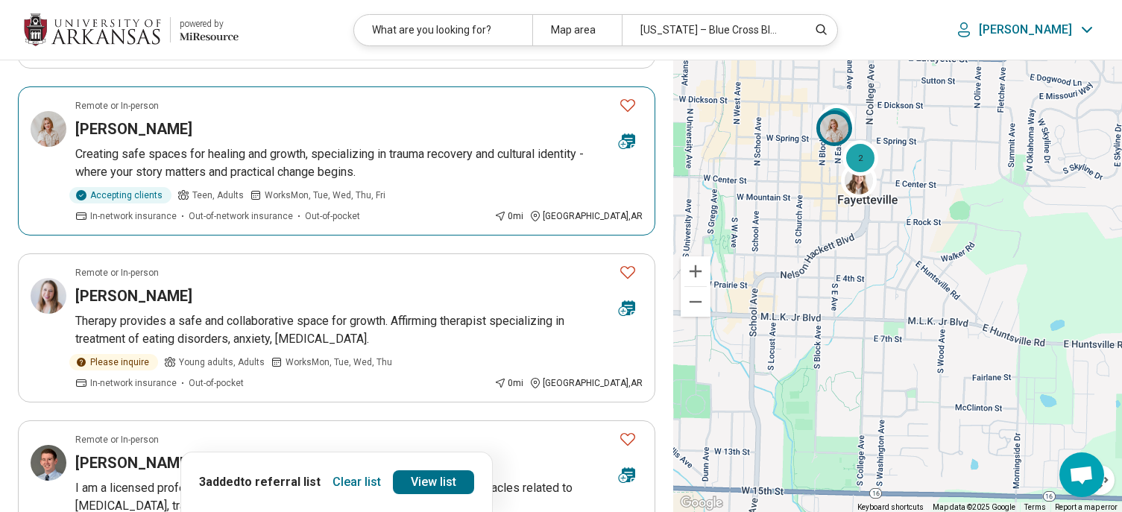
click at [476, 168] on p "Creating safe spaces for healing and growth, specializing in trauma recovery an…" at bounding box center [358, 163] width 567 height 36
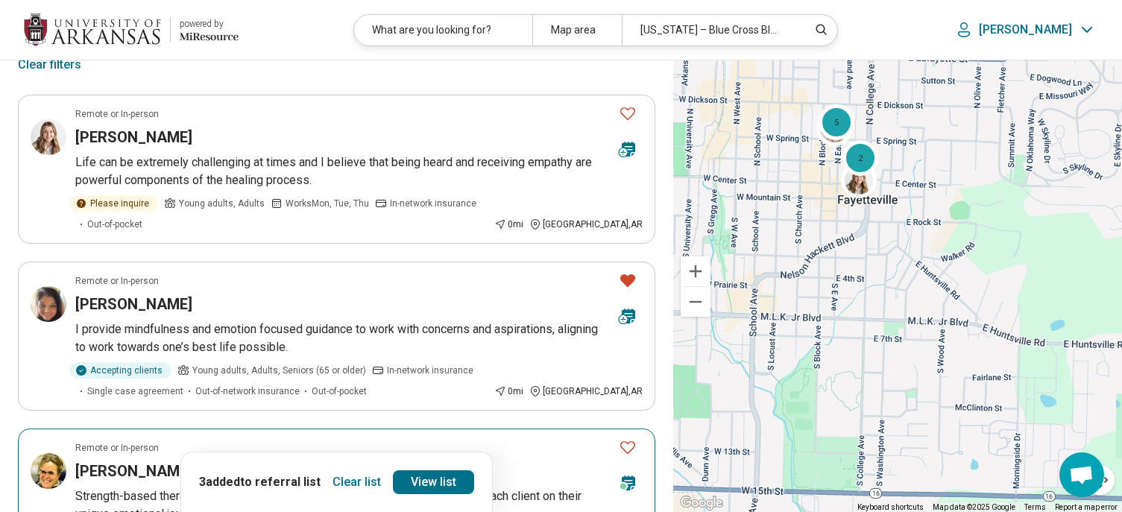
scroll to position [0, 0]
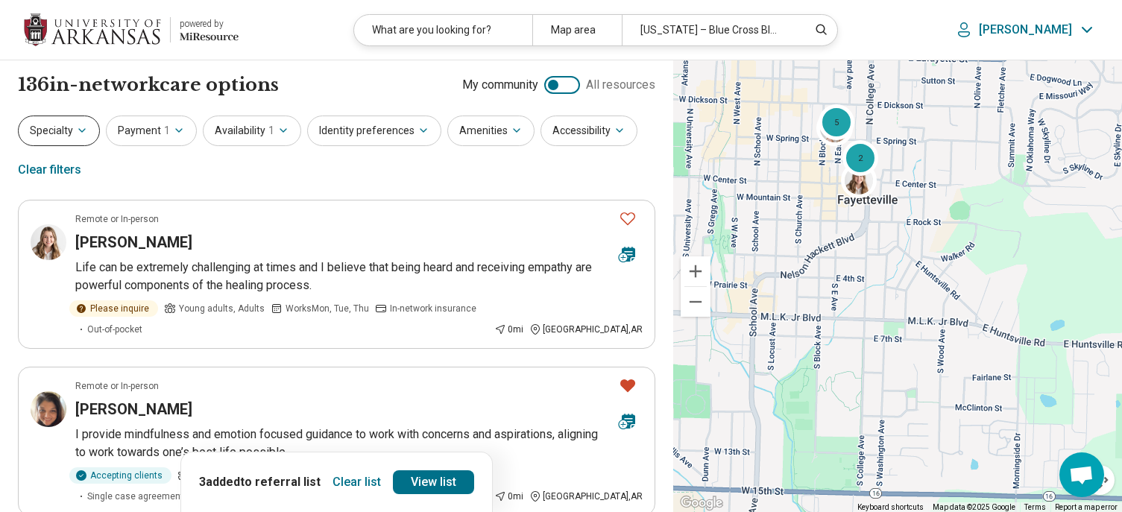
click at [66, 124] on button "Specialty" at bounding box center [59, 131] width 82 height 31
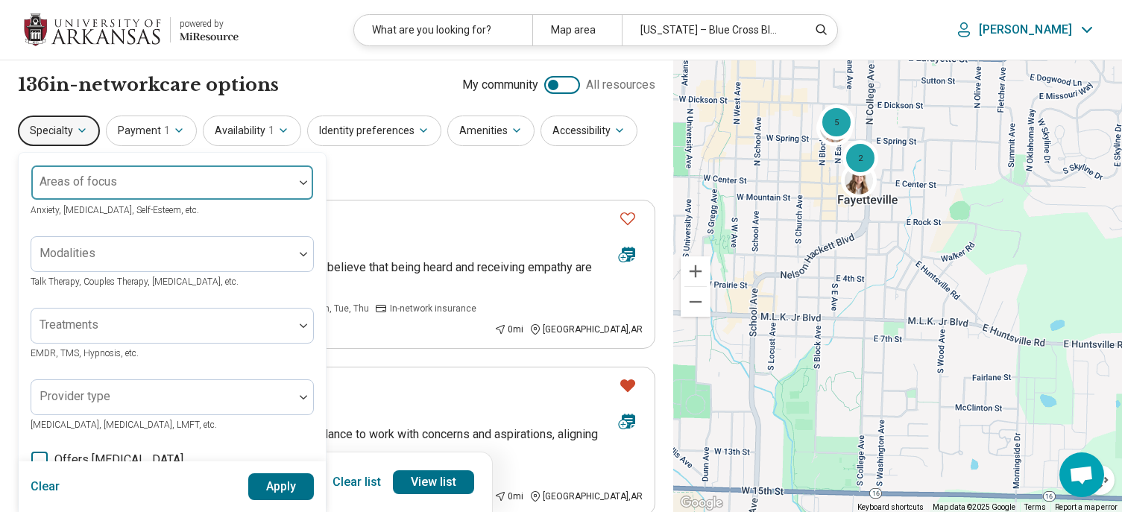
click at [98, 184] on div "Areas of focus" at bounding box center [172, 183] width 283 height 36
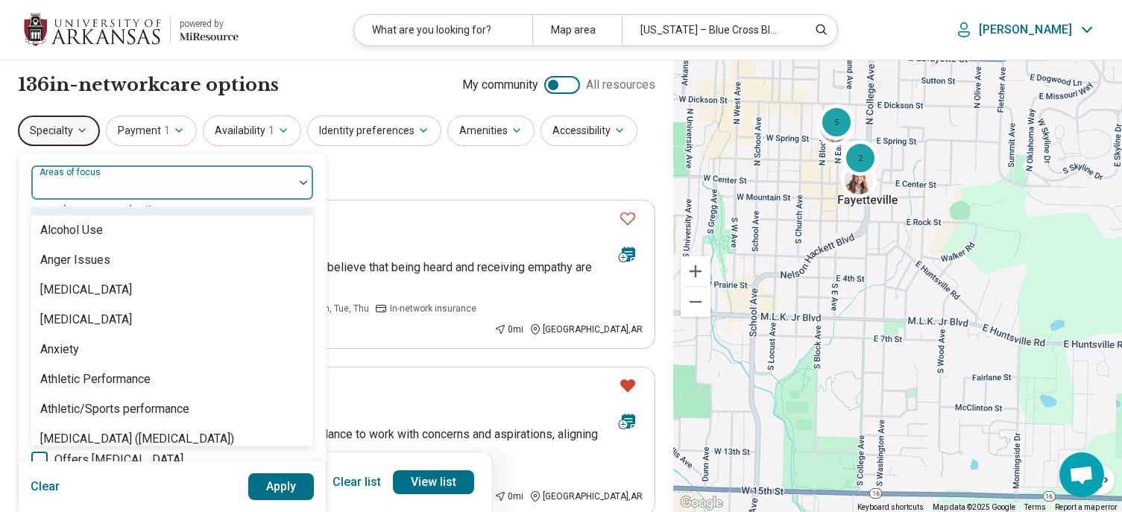
scroll to position [224, 0]
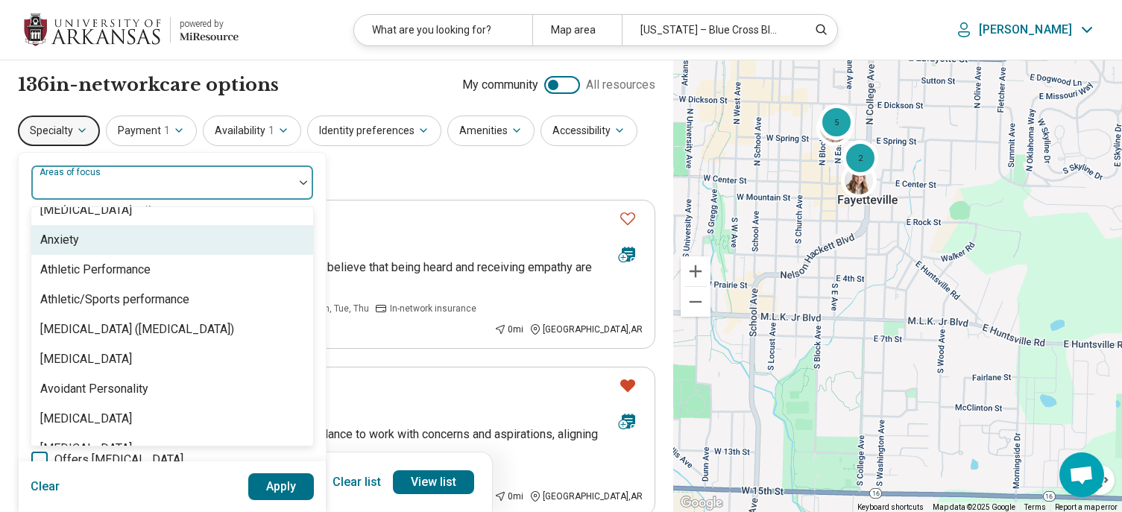
click at [82, 245] on div "Anxiety" at bounding box center [172, 240] width 282 height 30
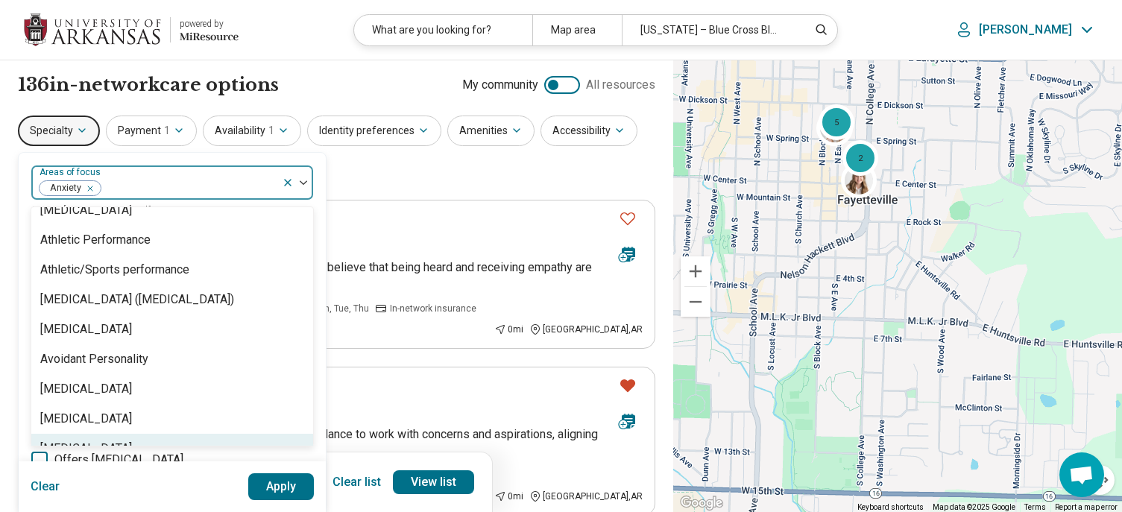
click at [268, 479] on button "Apply" at bounding box center [281, 486] width 66 height 27
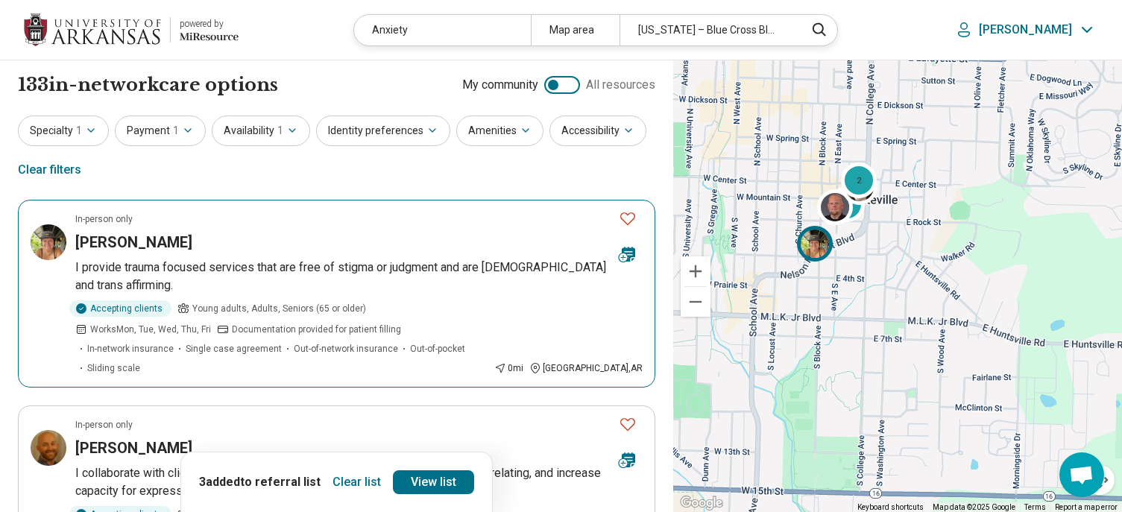
click at [336, 262] on p "I provide trauma focused services that are free of stigma or judgment and are q…" at bounding box center [358, 277] width 567 height 36
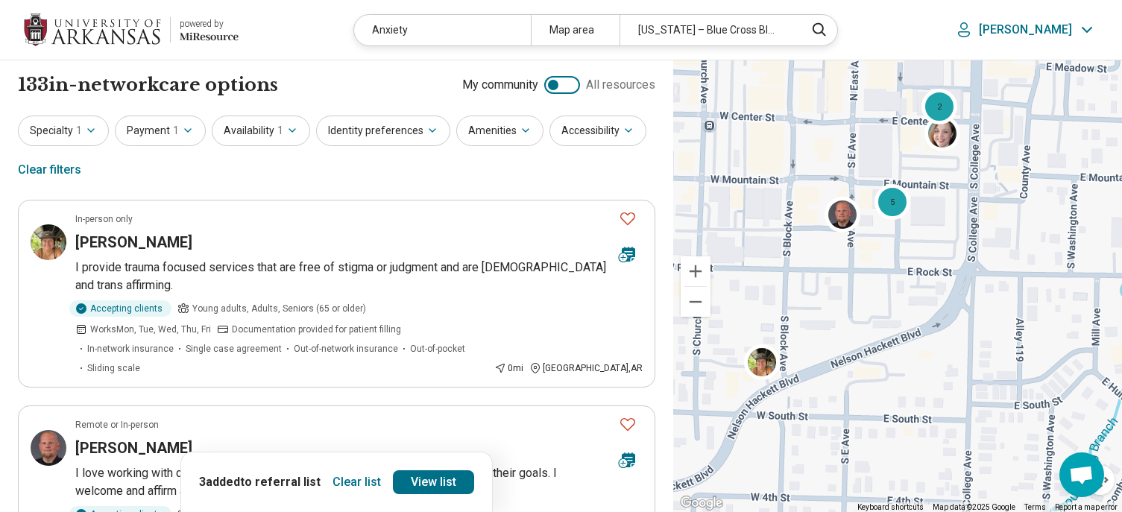
drag, startPoint x: 847, startPoint y: 188, endPoint x: 897, endPoint y: 511, distance: 326.7
click at [897, 511] on div "5 2 Keyboard shortcuts Map Data Map data ©2025 Google Map data ©2025 Google 50 …" at bounding box center [897, 286] width 449 height 453
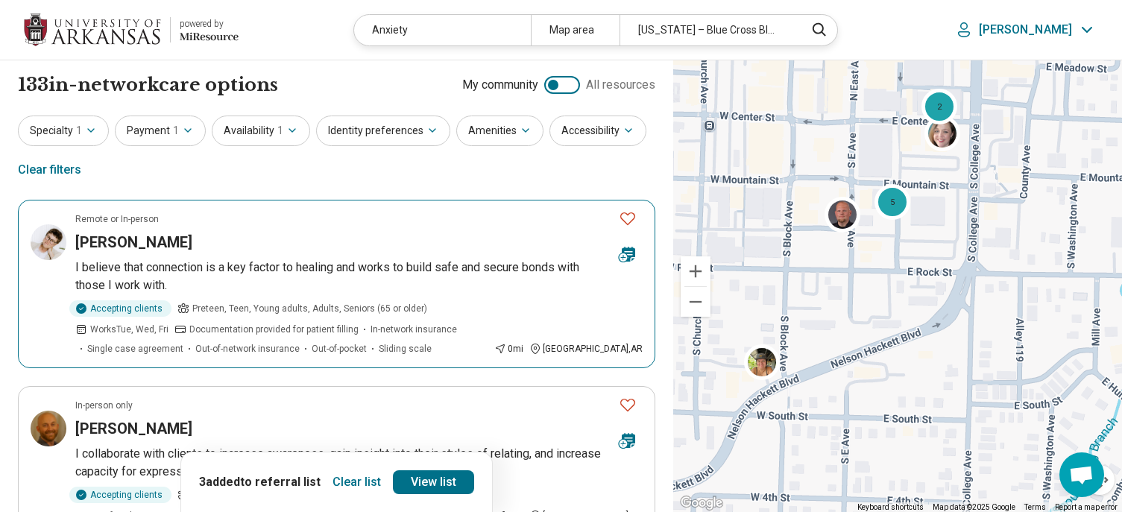
click at [326, 268] on p "I believe that connection is a key factor to healing and works to build safe an…" at bounding box center [358, 277] width 567 height 36
click at [623, 213] on icon "Favorite" at bounding box center [628, 219] width 18 height 18
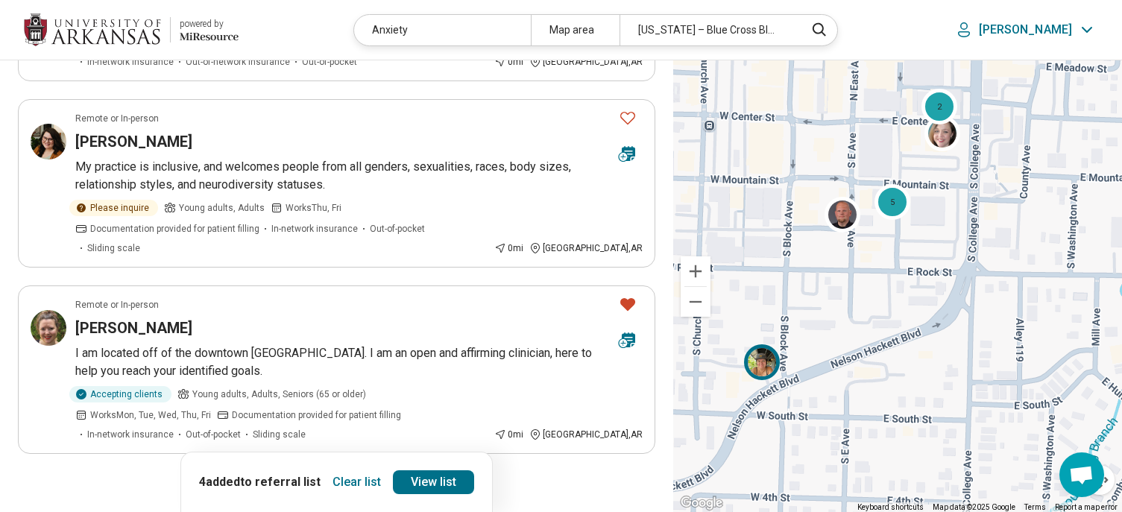
scroll to position [1566, 0]
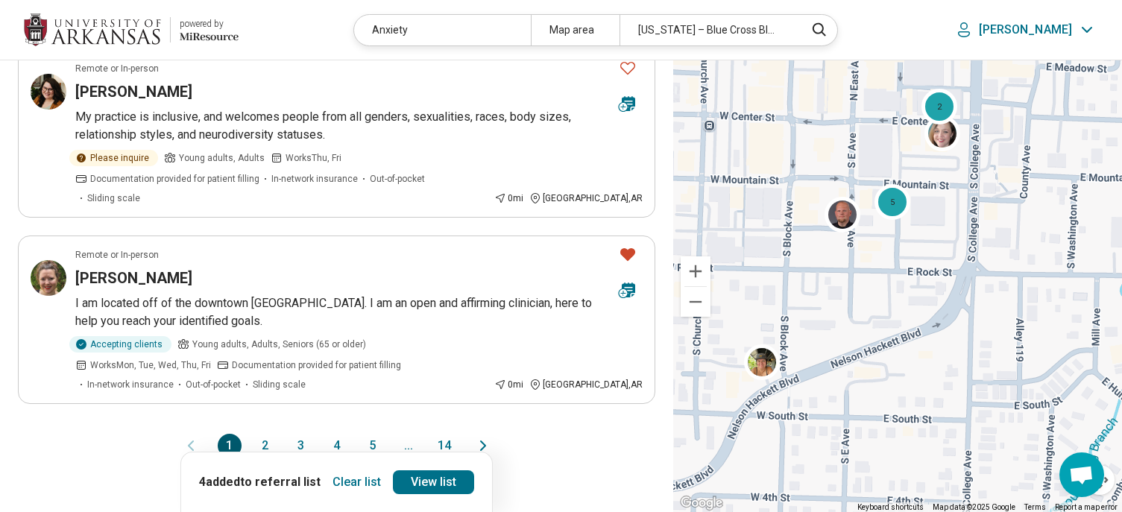
click at [265, 434] on button "2" at bounding box center [266, 446] width 24 height 24
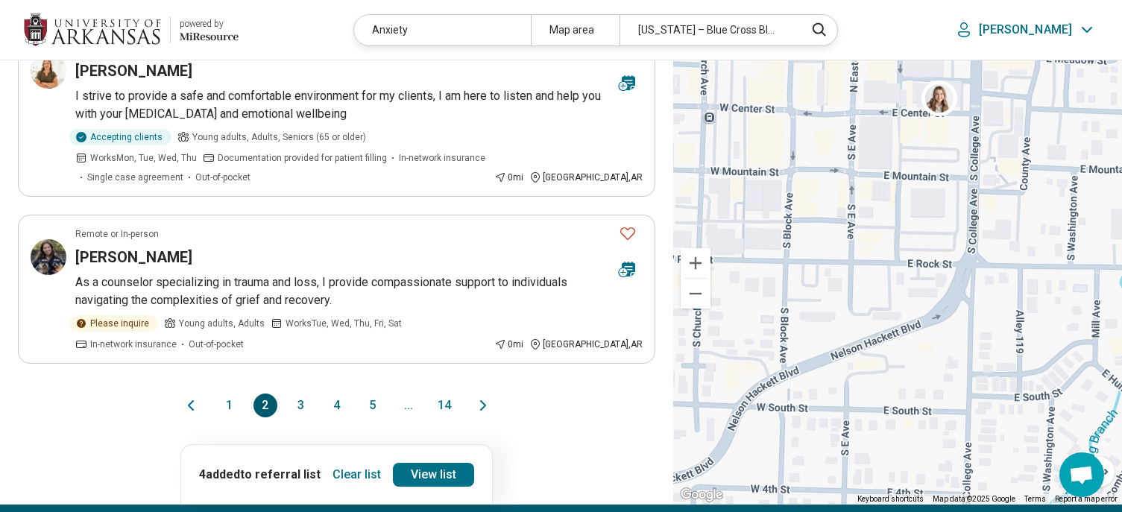
click at [301, 394] on button "3" at bounding box center [301, 406] width 24 height 24
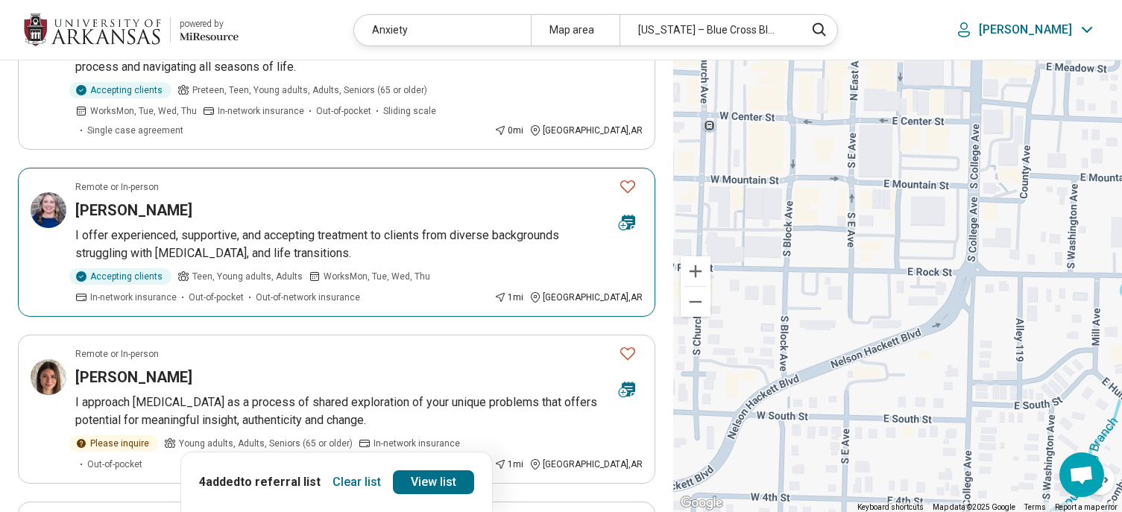
scroll to position [597, 0]
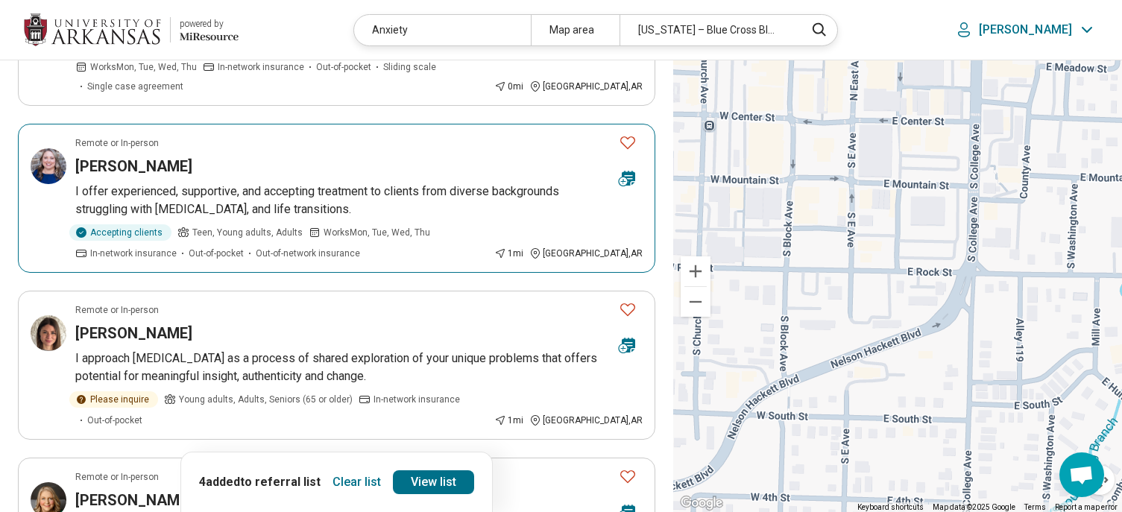
click at [630, 136] on icon "Favorite" at bounding box center [628, 142] width 18 height 18
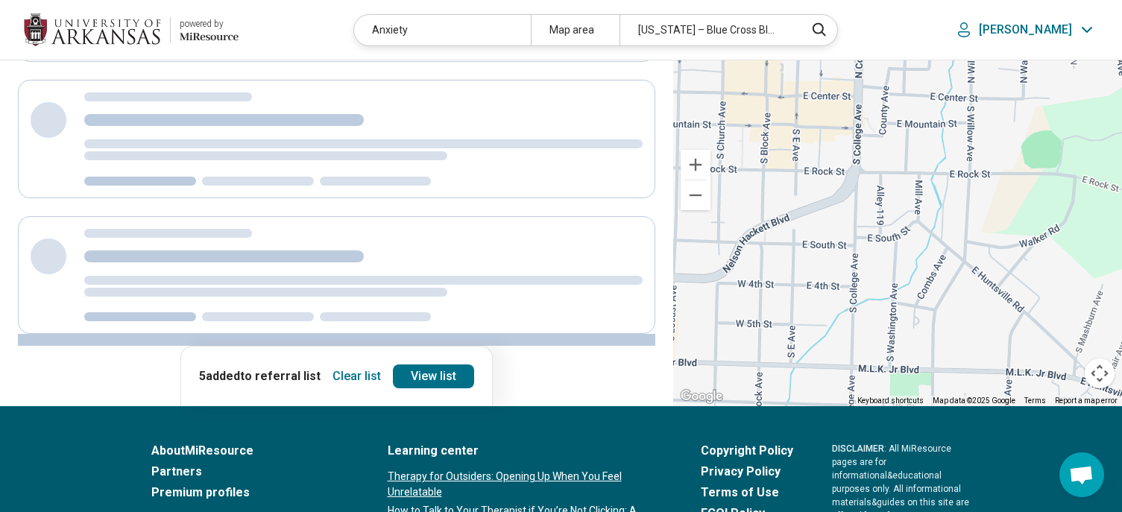
scroll to position [533, 0]
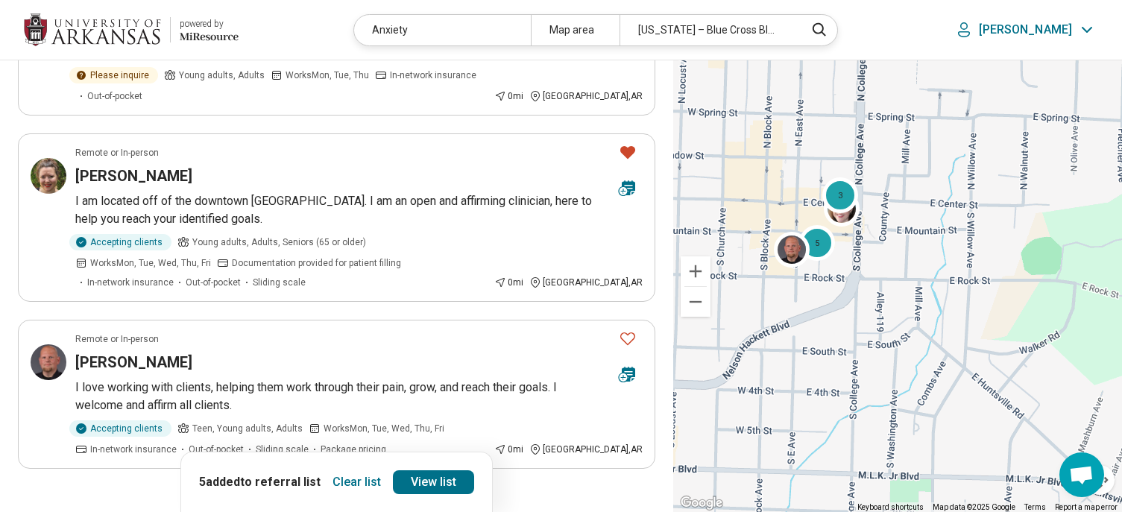
scroll to position [1491, 0]
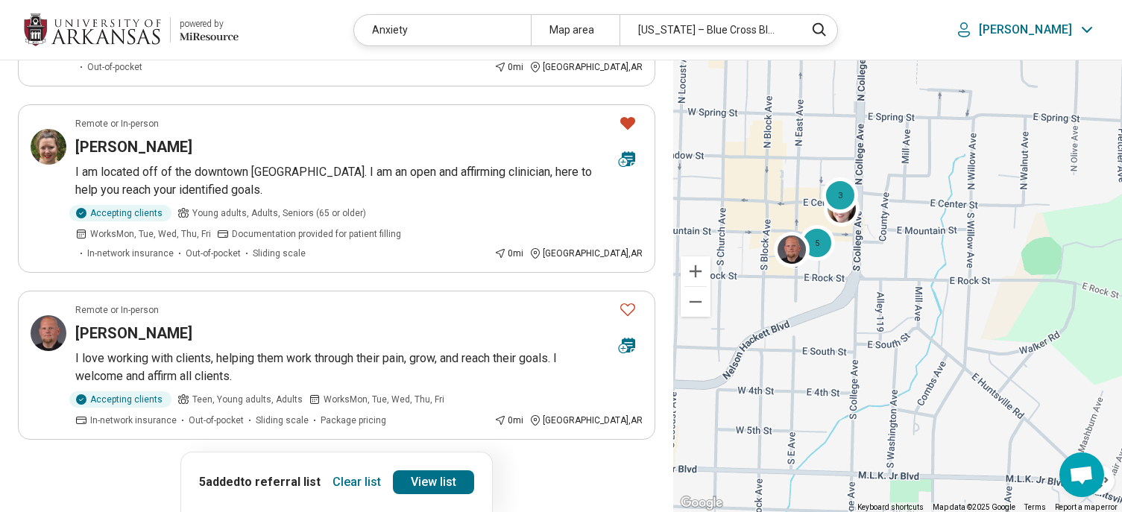
click at [269, 470] on button "2" at bounding box center [266, 482] width 24 height 24
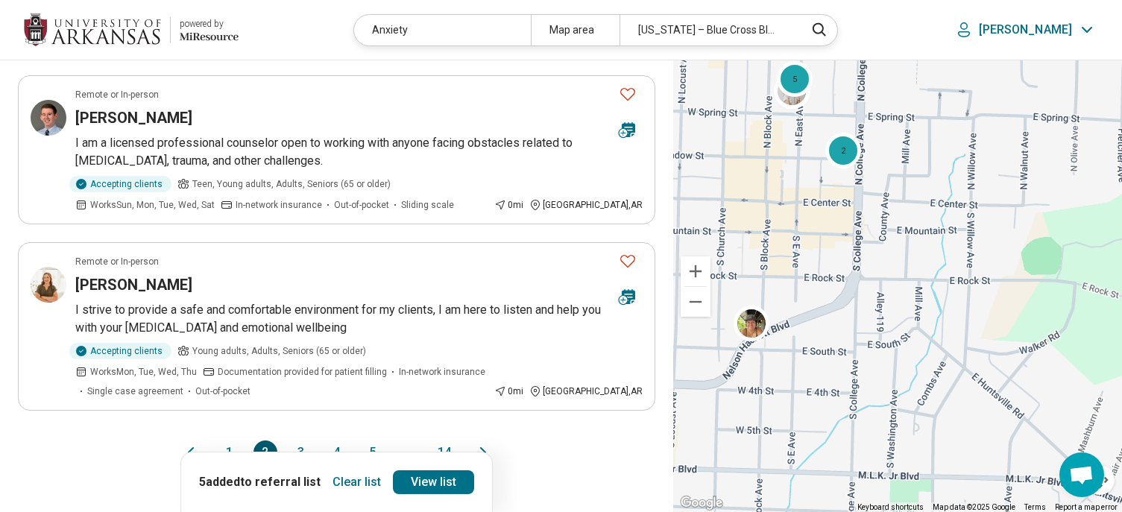
scroll to position [1566, 0]
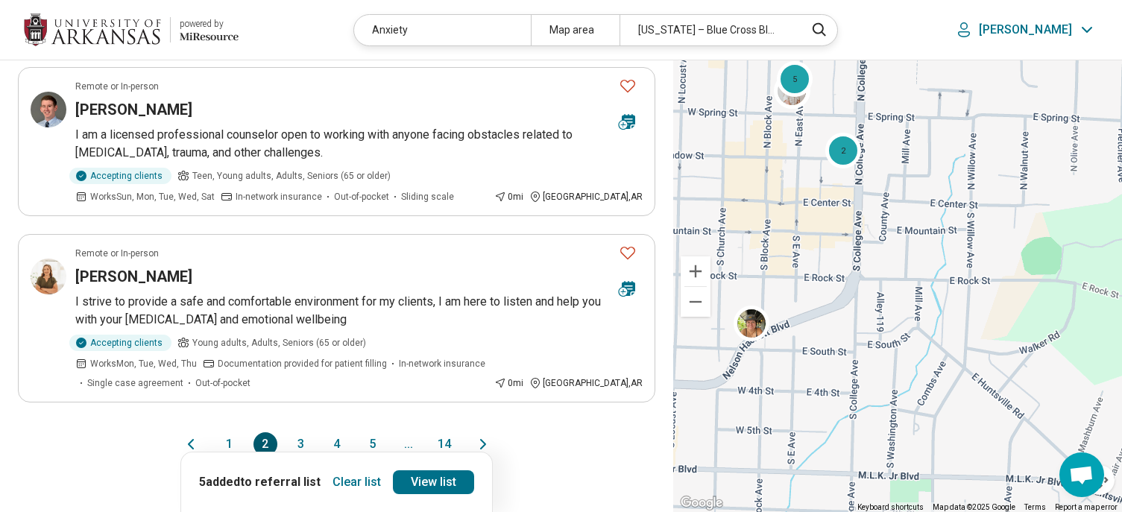
click at [295, 432] on button "3" at bounding box center [301, 444] width 24 height 24
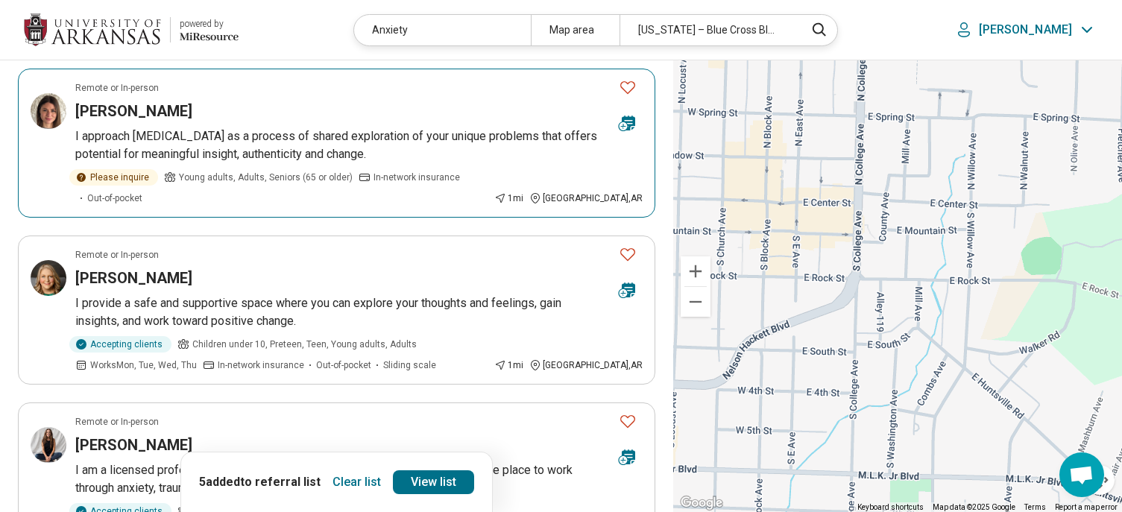
scroll to position [820, 0]
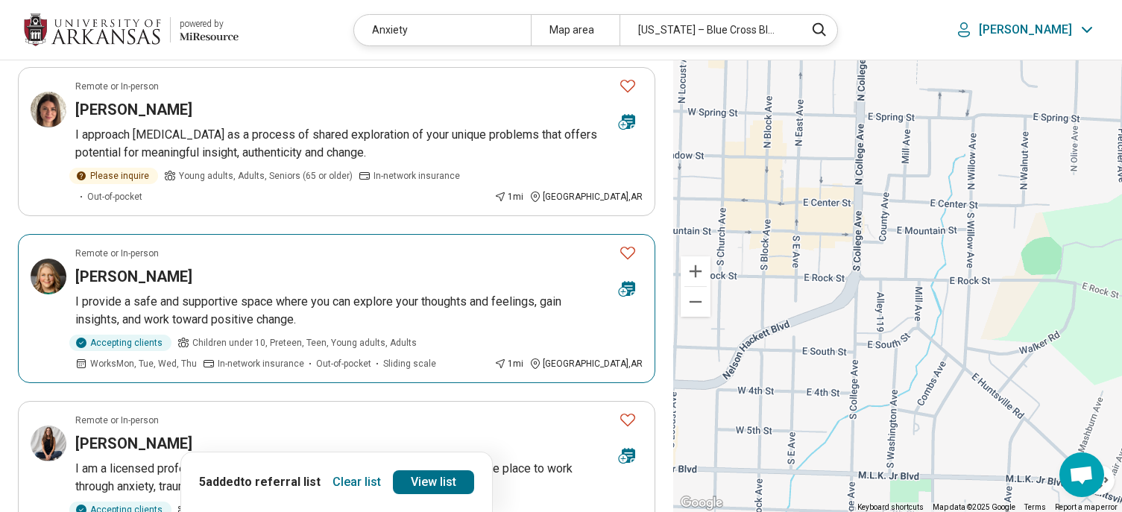
click at [322, 266] on div "Heather Fox" at bounding box center [341, 276] width 532 height 21
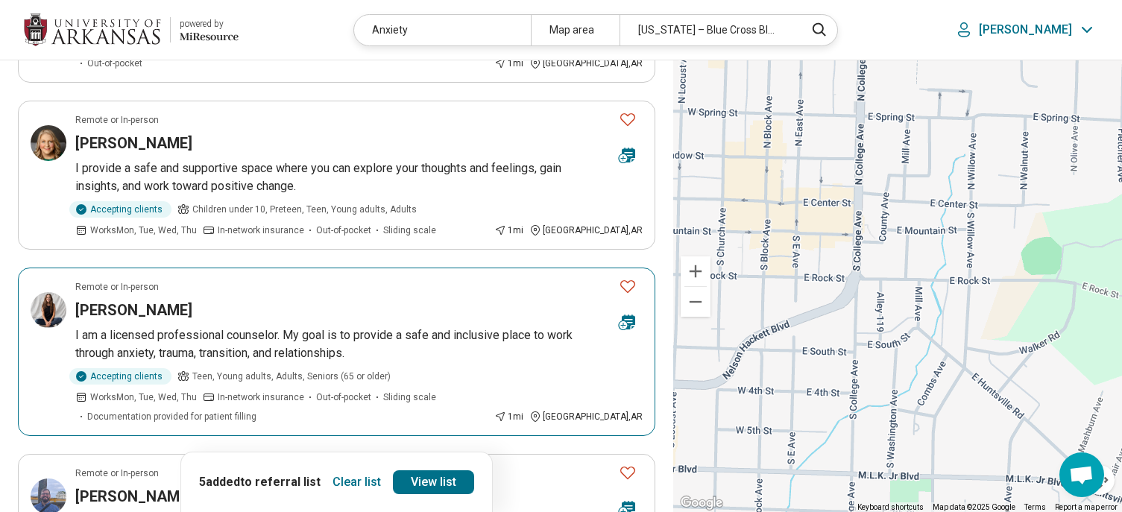
scroll to position [969, 0]
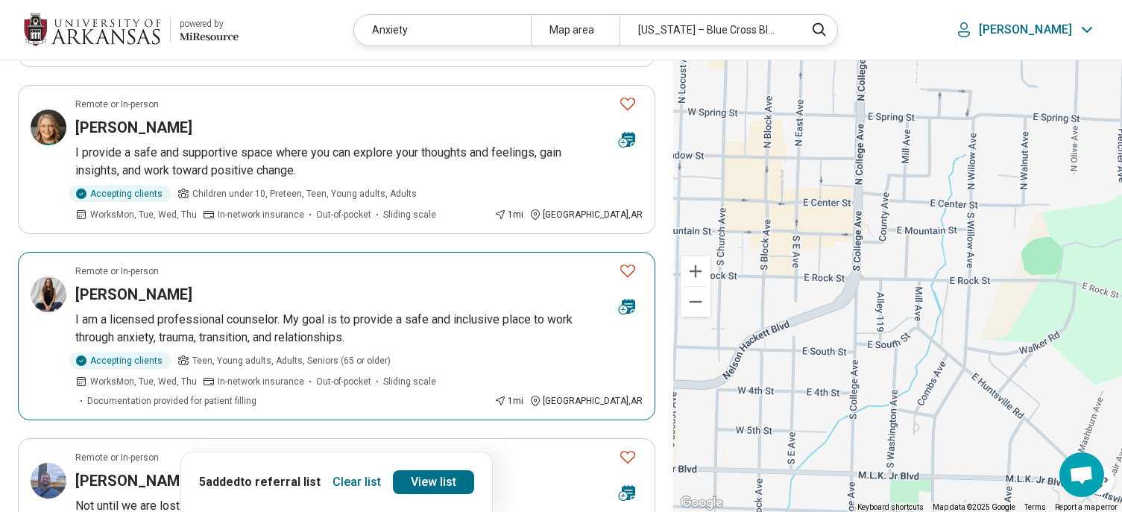
click at [637, 256] on button "Favorite" at bounding box center [628, 271] width 30 height 31
click at [301, 311] on p "I am a licensed professional counselor. My goal is to provide a safe and inclus…" at bounding box center [358, 329] width 567 height 36
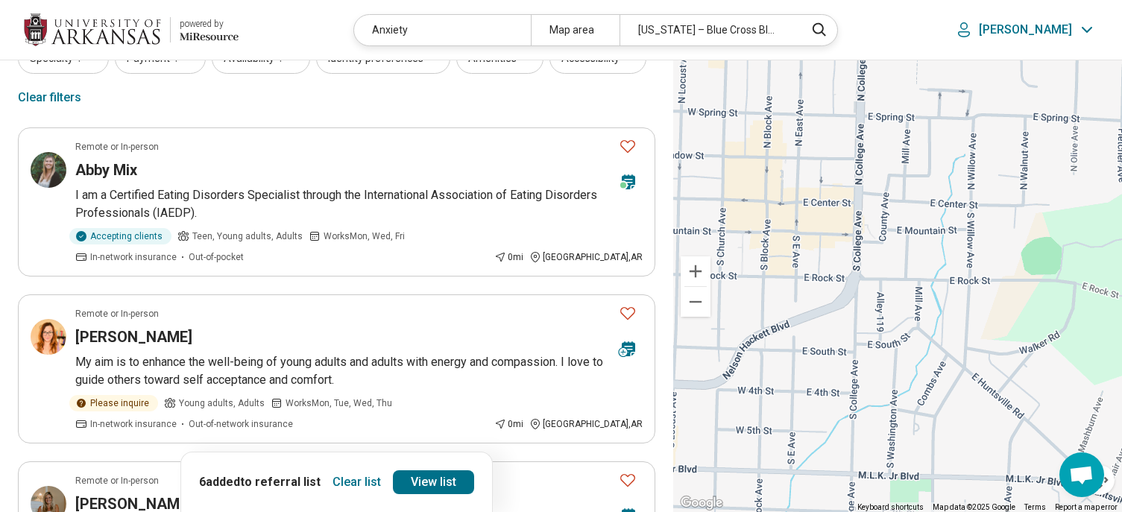
scroll to position [0, 0]
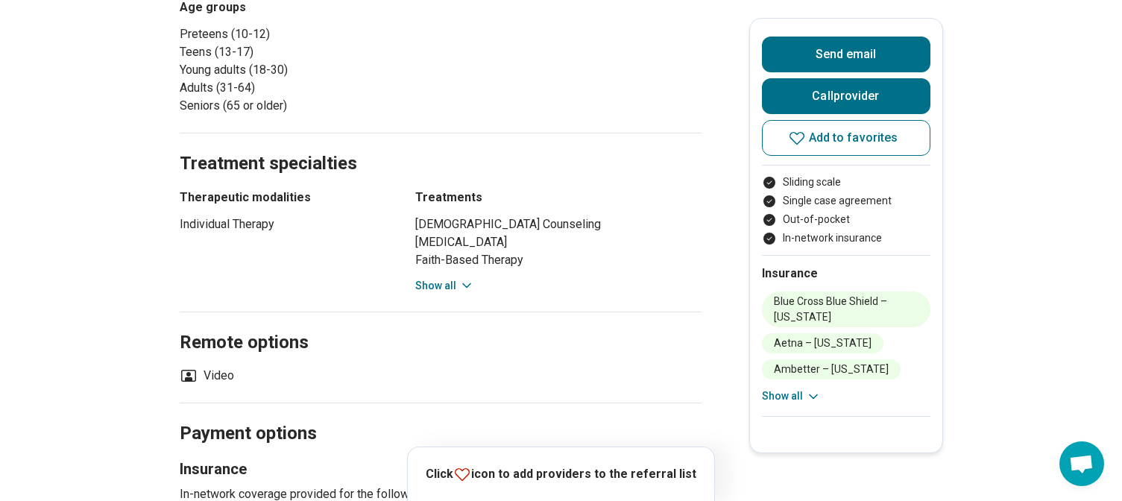
scroll to position [746, 0]
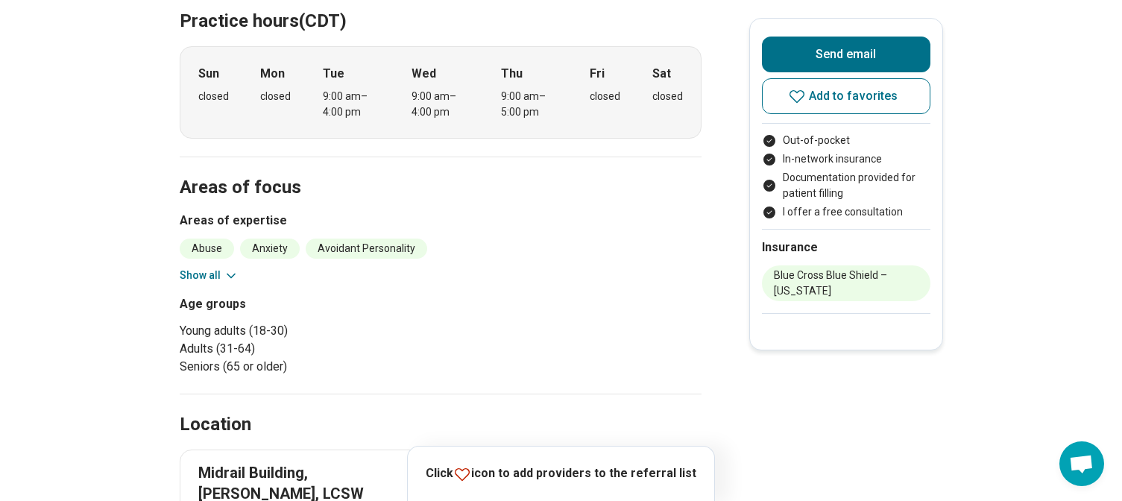
scroll to position [447, 0]
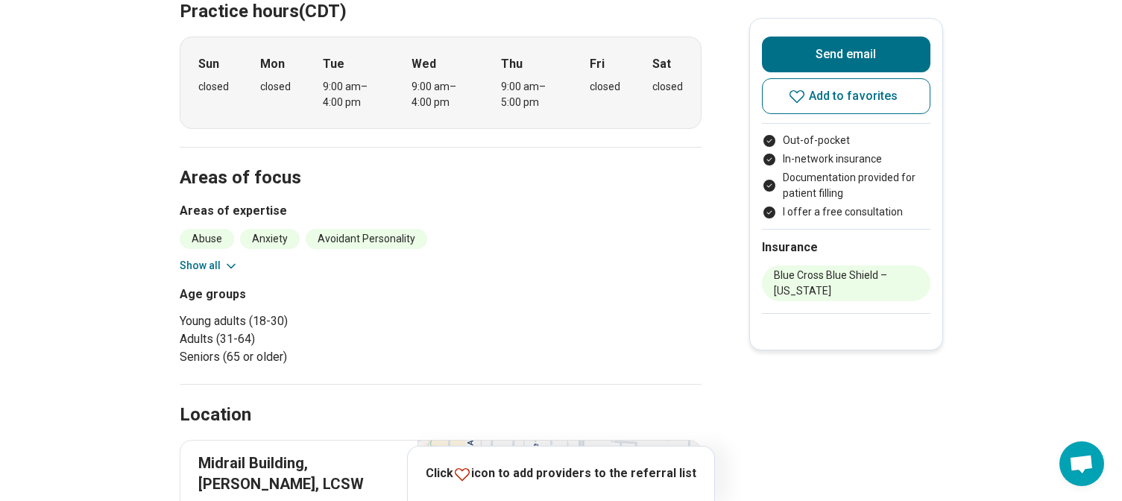
click at [204, 265] on button "Show all" at bounding box center [209, 266] width 59 height 16
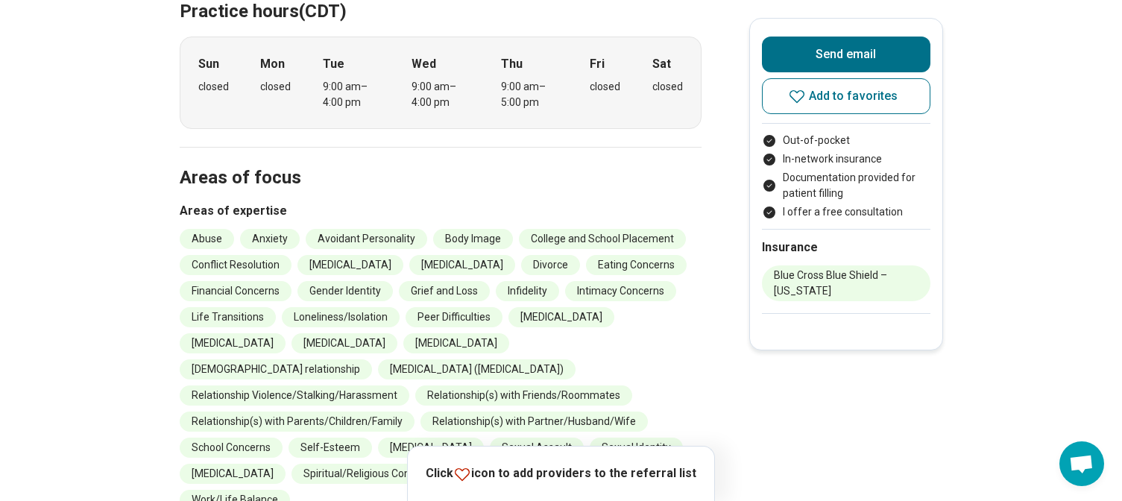
scroll to position [522, 0]
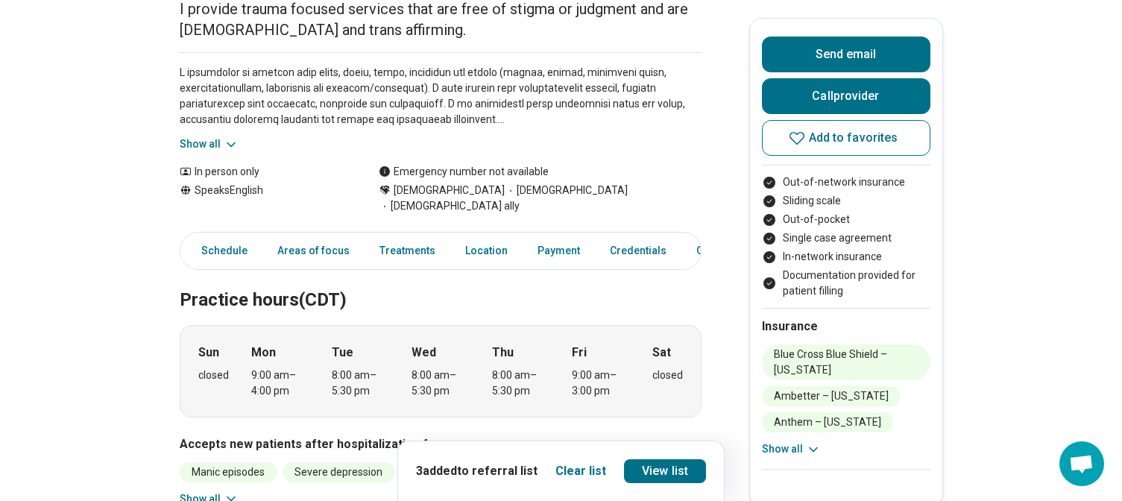
scroll to position [224, 0]
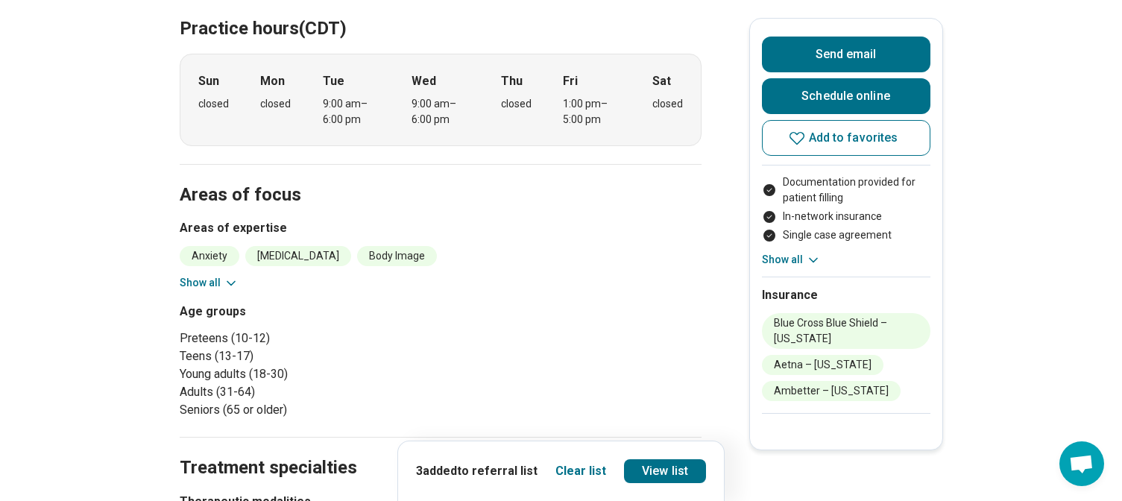
scroll to position [447, 0]
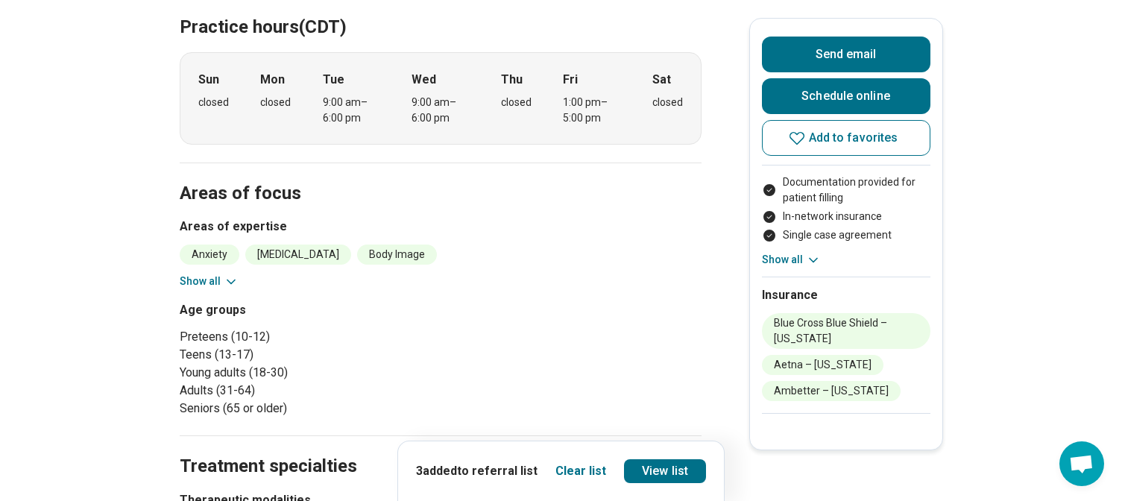
click at [225, 274] on button "Show all" at bounding box center [209, 282] width 59 height 16
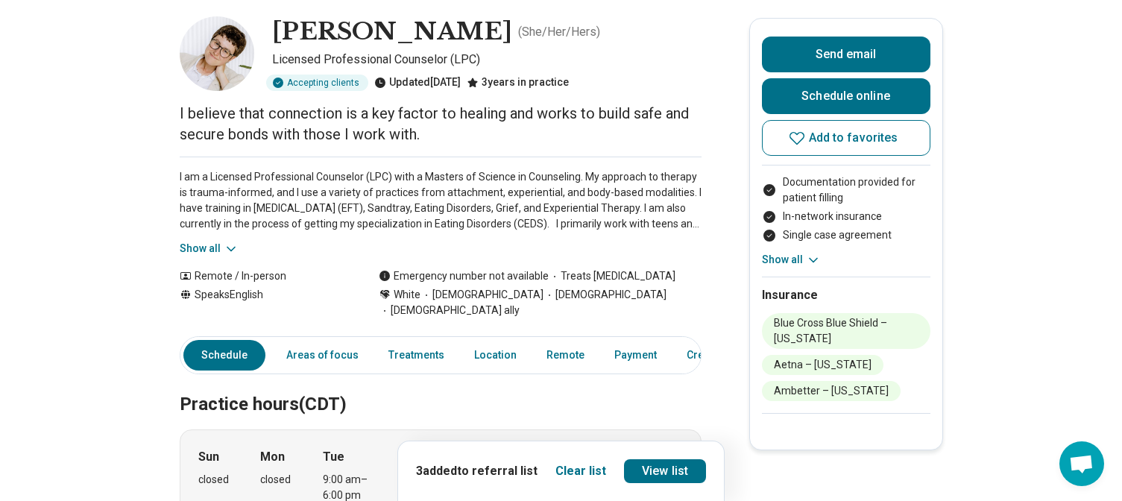
scroll to position [0, 0]
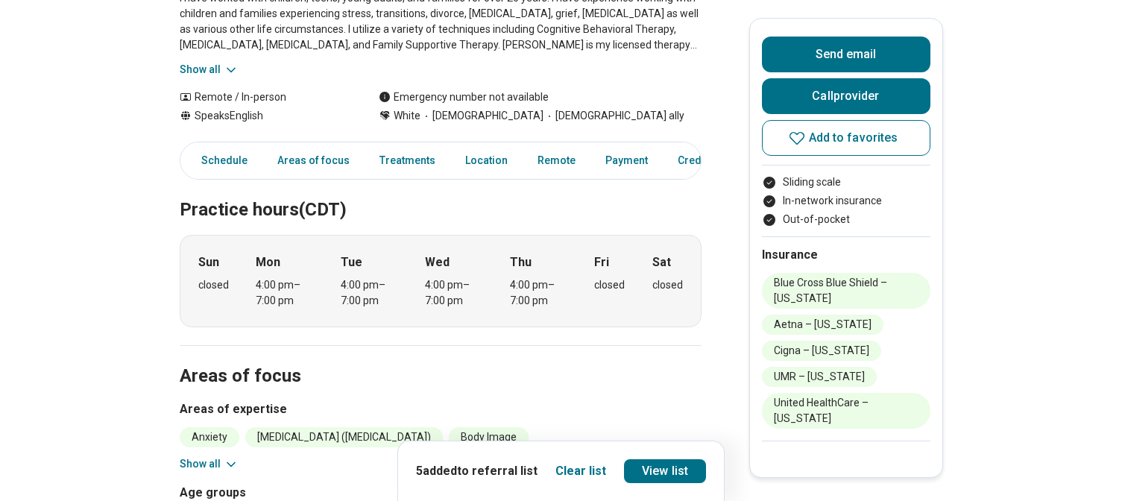
scroll to position [373, 0]
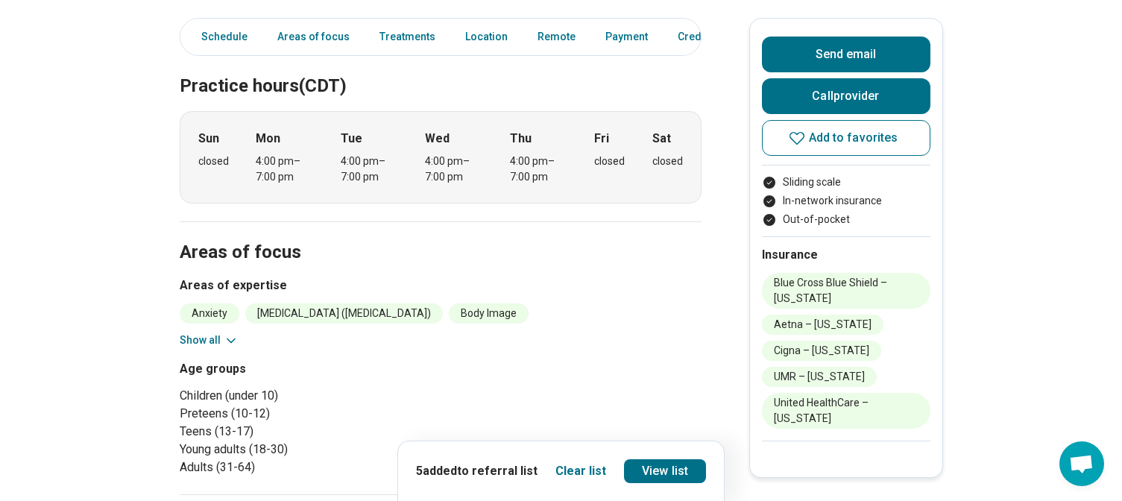
click at [230, 339] on icon at bounding box center [231, 340] width 15 height 15
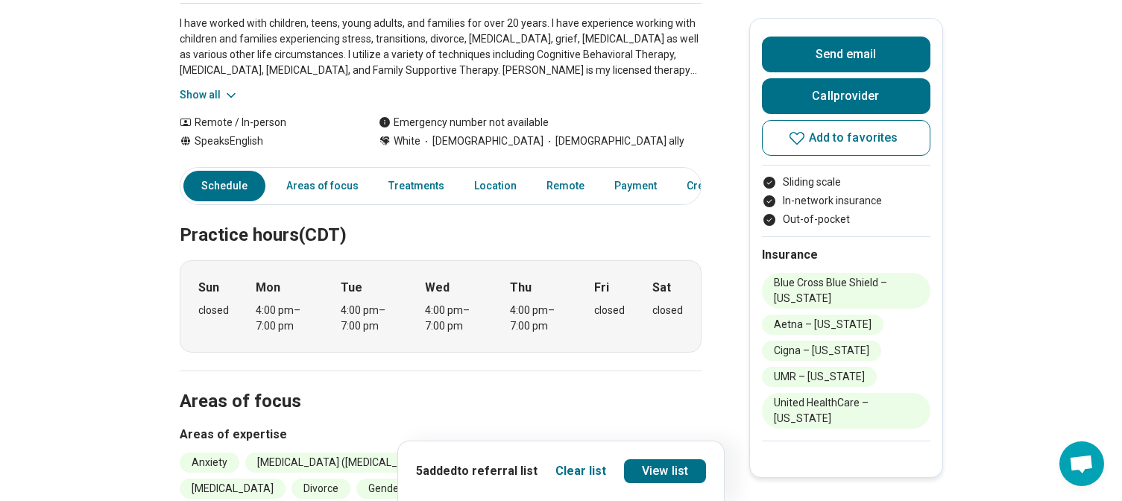
scroll to position [75, 0]
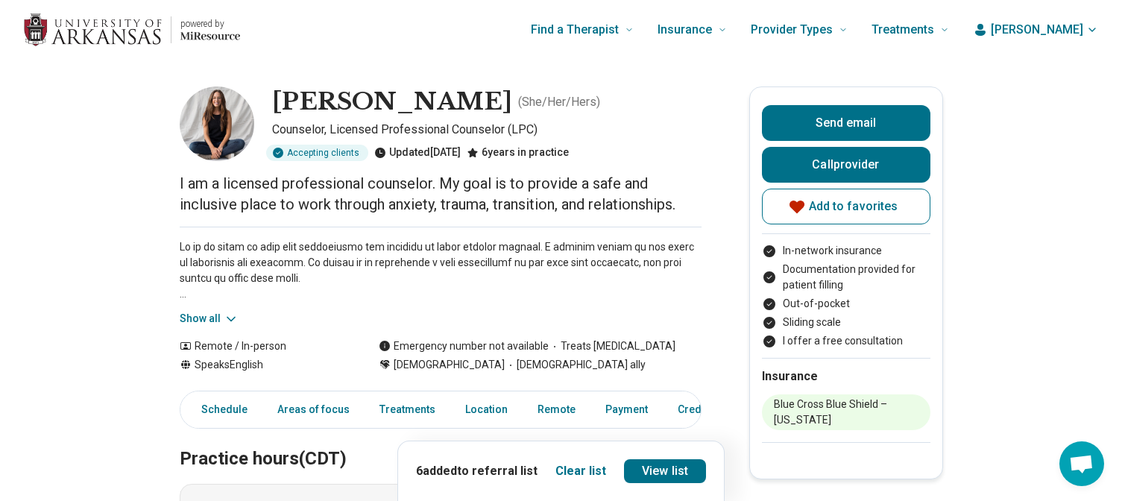
click at [218, 317] on button "Show all" at bounding box center [209, 319] width 59 height 16
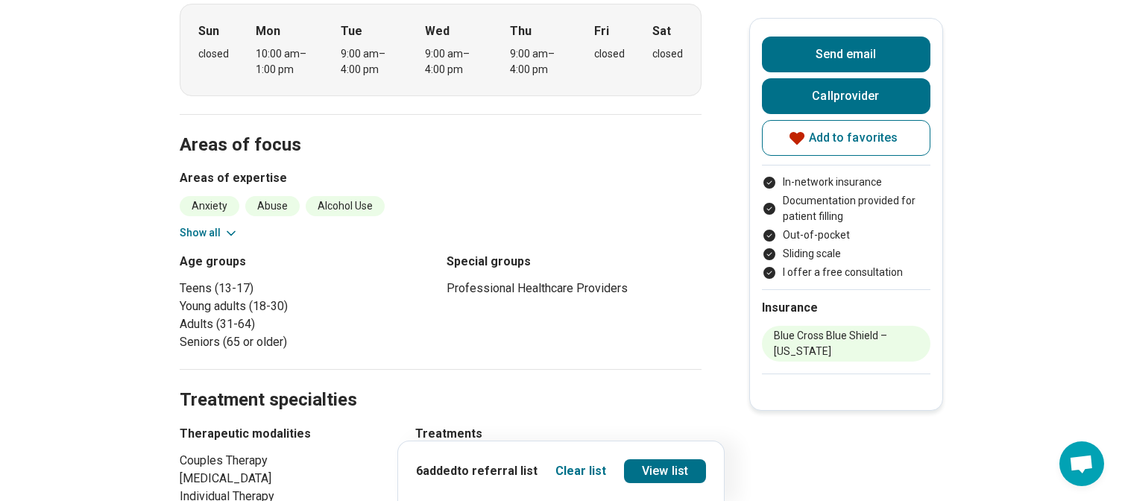
scroll to position [671, 0]
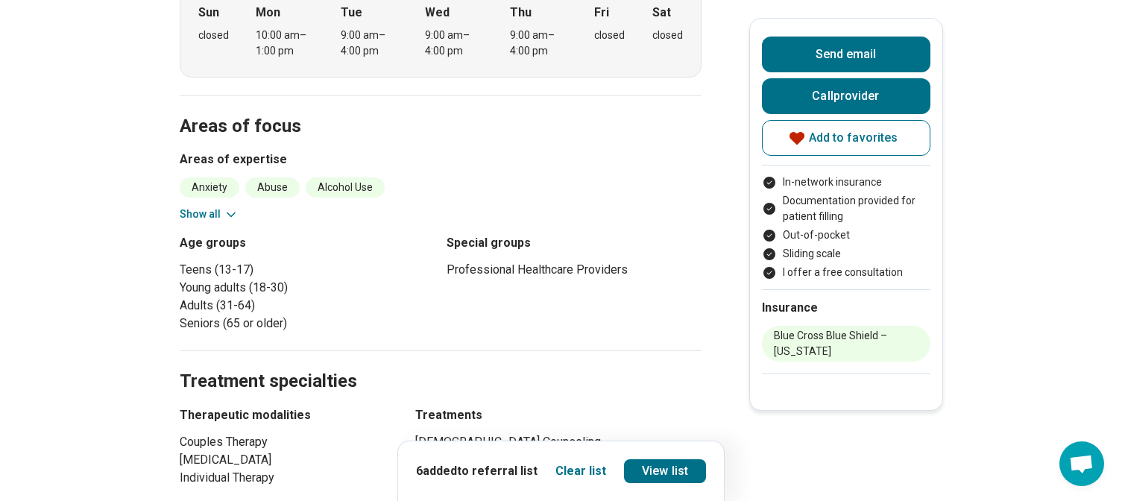
click at [222, 213] on button "Show all" at bounding box center [209, 215] width 59 height 16
